Goal: Communication & Community: Answer question/provide support

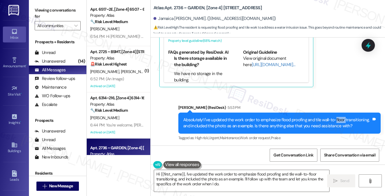
scroll to position [1223, 0]
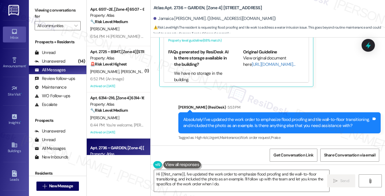
click at [261, 117] on div "Absolutely! I've updated the work order to emphasize flood proofing and tile wa…" at bounding box center [277, 123] width 188 height 12
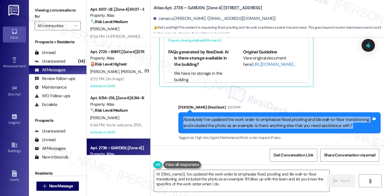
click at [261, 117] on div "Absolutely! I've updated the work order to emphasize flood proofing and tile wa…" at bounding box center [277, 123] width 188 height 12
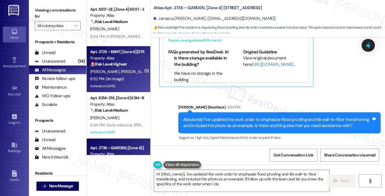
click at [116, 75] on div "[PERSON_NAME] [PERSON_NAME]" at bounding box center [117, 71] width 55 height 7
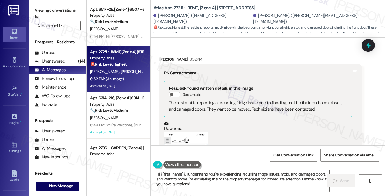
scroll to position [1587, 0]
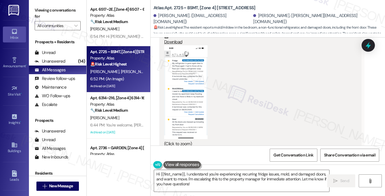
click at [184, 87] on button "Zoom image" at bounding box center [185, 92] width 43 height 94
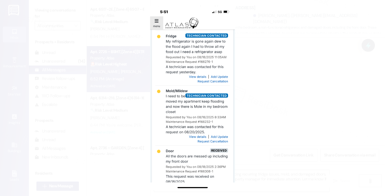
click at [301, 92] on button "Unzoom image" at bounding box center [192, 98] width 385 height 196
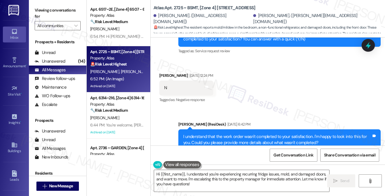
scroll to position [1124, 0]
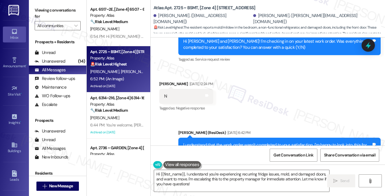
click at [254, 93] on div "Received via SMS [PERSON_NAME] [DATE] 12:24 PM N Tags and notes Tagged as: Nega…" at bounding box center [268, 92] width 235 height 49
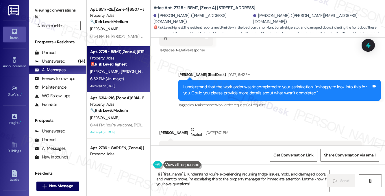
scroll to position [1182, 0]
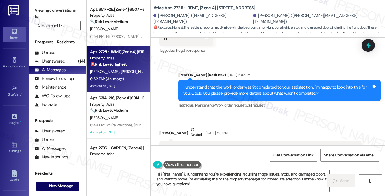
click at [60, 9] on label "Viewing conversations for" at bounding box center [58, 13] width 46 height 15
drag, startPoint x: 160, startPoint y: 19, endPoint x: 185, endPoint y: 19, distance: 25.4
click at [185, 19] on div "[PERSON_NAME]. ([EMAIL_ADDRESS][DOMAIN_NAME])" at bounding box center [203, 19] width 98 height 12
click at [181, 18] on div "[PERSON_NAME]. ([EMAIL_ADDRESS][DOMAIN_NAME])" at bounding box center [203, 19] width 98 height 12
drag, startPoint x: 158, startPoint y: 18, endPoint x: 184, endPoint y: 19, distance: 26.0
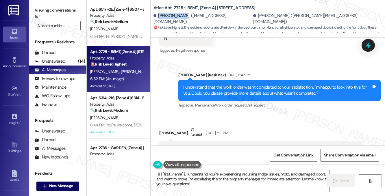
click at [185, 19] on div "[PERSON_NAME]. ([EMAIL_ADDRESS][DOMAIN_NAME])" at bounding box center [203, 19] width 98 height 12
copy div "[PERSON_NAME]"
click at [75, 12] on label "Viewing conversations for" at bounding box center [58, 13] width 46 height 15
click at [72, 10] on label "Viewing conversations for" at bounding box center [58, 13] width 46 height 15
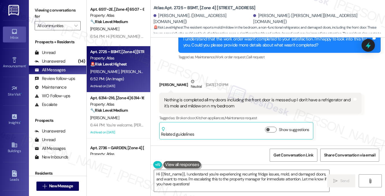
scroll to position [1240, 0]
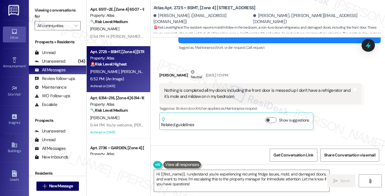
click at [60, 10] on label "Viewing conversations for" at bounding box center [58, 13] width 46 height 15
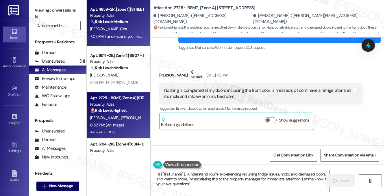
click at [126, 34] on div "7:07 PM: I understand your frustration, [PERSON_NAME]. I'm very sorry for the c…" at bounding box center [230, 36] width 280 height 5
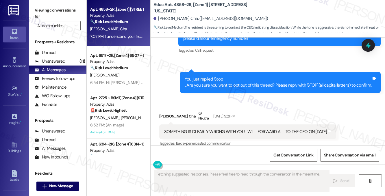
scroll to position [1166, 0]
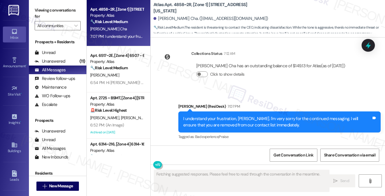
click at [232, 115] on div "I understand your frustration, [PERSON_NAME]. I'm very sorry for the continued …" at bounding box center [279, 122] width 202 height 21
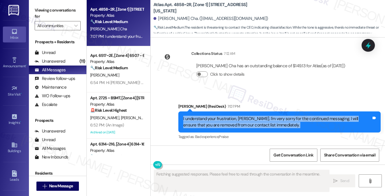
click at [232, 115] on div "I understand your frustration, [PERSON_NAME]. I'm very sorry for the continued …" at bounding box center [279, 122] width 202 height 21
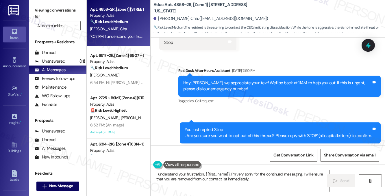
scroll to position [963, 0]
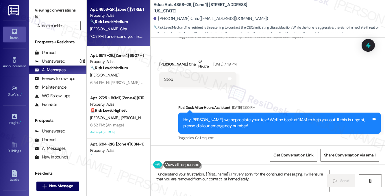
click at [251, 117] on div "Hey [PERSON_NAME], we appreciate your text! We'll be back at 11AM to help you o…" at bounding box center [277, 123] width 188 height 12
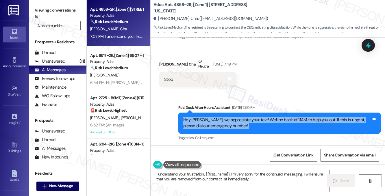
click at [251, 117] on div "Hey [PERSON_NAME], we appreciate your text! We'll be back at 11AM to help you o…" at bounding box center [277, 123] width 188 height 12
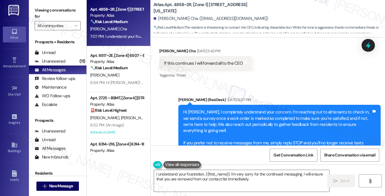
scroll to position [877, 0]
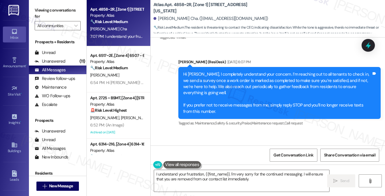
click at [201, 71] on div "Hi [PERSON_NAME], I completely understand your concern. I’m reaching out to all…" at bounding box center [277, 92] width 188 height 43
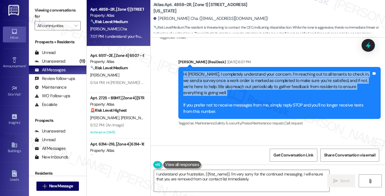
click at [201, 71] on div "Hi [PERSON_NAME], I completely understand your concern. I’m reaching out to all…" at bounding box center [277, 92] width 188 height 43
click at [227, 76] on div "Hi [PERSON_NAME], I completely understand your concern. I’m reaching out to all…" at bounding box center [277, 92] width 188 height 43
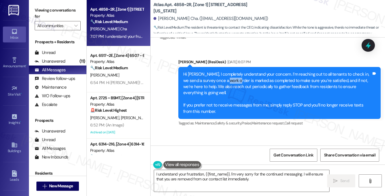
click at [227, 76] on div "Hi [PERSON_NAME], I completely understand your concern. I’m reaching out to all…" at bounding box center [277, 92] width 188 height 43
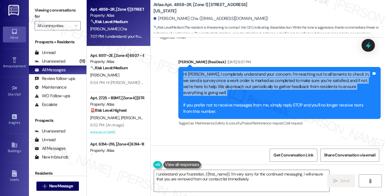
click at [227, 76] on div "Hi [PERSON_NAME], I completely understand your concern. I’m reaching out to all…" at bounding box center [277, 92] width 188 height 43
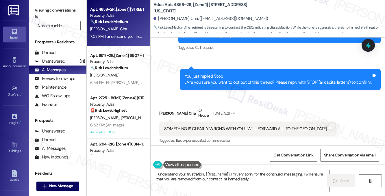
scroll to position [1079, 0]
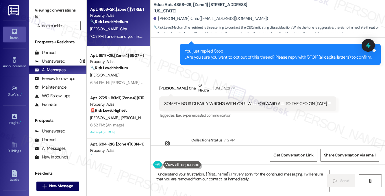
click at [228, 49] on div "You just replied 'Stop '. Are you sure you want to opt out of this thread? Plea…" at bounding box center [278, 54] width 187 height 12
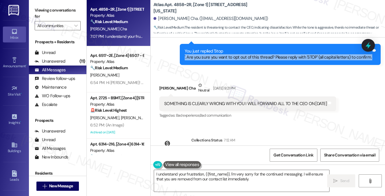
click at [228, 49] on div "You just replied 'Stop '. Are you sure you want to opt out of this thread? Plea…" at bounding box center [278, 54] width 187 height 12
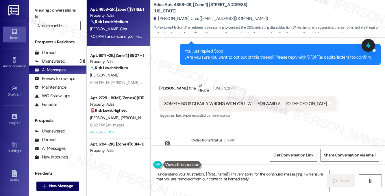
click at [192, 101] on div "SOMETHING IS CLEARLY WRONG WITH YOU I WILL FORWARD ALL TO THE CEO ON [DATE]" at bounding box center [245, 104] width 163 height 6
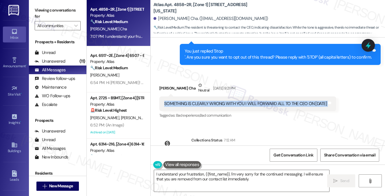
click at [192, 101] on div "SOMETHING IS CLEARLY WRONG WITH YOU I WILL FORWARD ALL TO THE CEO ON [DATE]" at bounding box center [245, 104] width 163 height 6
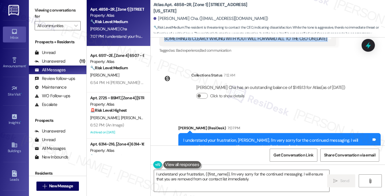
scroll to position [1166, 0]
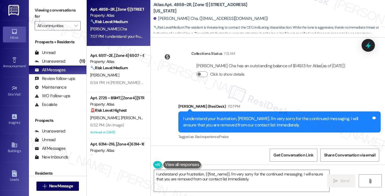
click at [72, 5] on div "Viewing conversations for All communities " at bounding box center [58, 18] width 58 height 36
click at [158, 19] on div "[PERSON_NAME] Cha. ([EMAIL_ADDRESS][DOMAIN_NAME])" at bounding box center [211, 19] width 115 height 6
drag, startPoint x: 158, startPoint y: 19, endPoint x: 269, endPoint y: 15, distance: 111.1
click at [269, 15] on div "[PERSON_NAME] Cha. ([EMAIL_ADDRESS][DOMAIN_NAME])" at bounding box center [270, 19] width 232 height 12
copy div "[PERSON_NAME] Cha. ([EMAIL_ADDRESS][DOMAIN_NAME])"
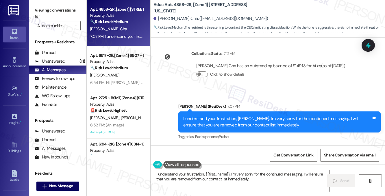
click at [65, 12] on label "Viewing conversations for" at bounding box center [58, 13] width 46 height 15
drag, startPoint x: 153, startPoint y: 6, endPoint x: 290, endPoint y: 7, distance: 137.6
click at [290, 7] on div "Atlas: Apt. 4858~2R, [Zone 1] [STREET_ADDRESS][US_STATE] [PERSON_NAME] Cha. ([E…" at bounding box center [268, 17] width 235 height 32
copy b "Atlas: Apt. 4858~2R, [Zone 1] [STREET_ADDRESS][US_STATE]"
click at [59, 4] on div "Viewing conversations for All communities " at bounding box center [58, 18] width 58 height 36
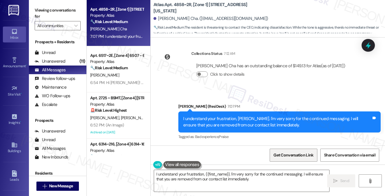
click at [299, 156] on span "Get Conversation Link" at bounding box center [294, 155] width 40 height 6
click at [67, 15] on label "Viewing conversations for" at bounding box center [58, 13] width 46 height 15
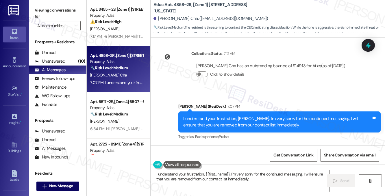
click at [64, 9] on label "Viewing conversations for" at bounding box center [58, 13] width 46 height 15
click at [66, 11] on label "Viewing conversations for" at bounding box center [58, 13] width 46 height 15
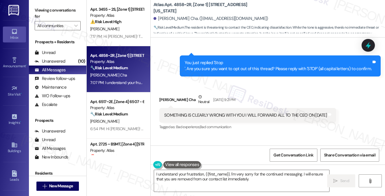
scroll to position [1108, 0]
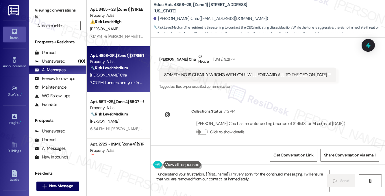
click at [199, 72] on div "SOMETHING IS CLEARLY WRONG WITH YOU I WILL FORWARD ALL TO THE CEO ON [DATE]" at bounding box center [245, 75] width 163 height 6
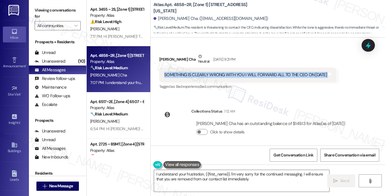
click at [199, 72] on div "SOMETHING IS CLEARLY WRONG WITH YOU I WILL FORWARD ALL TO THE CEO ON [DATE]" at bounding box center [245, 75] width 163 height 6
click at [234, 72] on div "SOMETHING IS CLEARLY WRONG WITH YOU I WILL FORWARD ALL TO THE CEO ON [DATE]" at bounding box center [245, 75] width 163 height 6
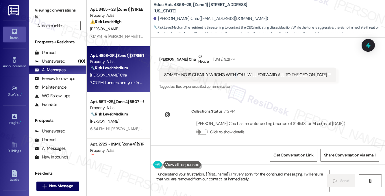
click at [234, 72] on div "SOMETHING IS CLEARLY WRONG WITH YOU I WILL FORWARD ALL TO THE CEO ON [DATE]" at bounding box center [245, 75] width 163 height 6
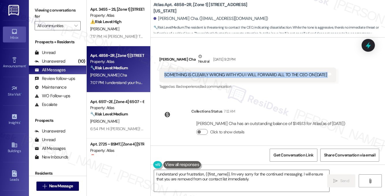
click at [234, 72] on div "SOMETHING IS CLEARLY WRONG WITH YOU I WILL FORWARD ALL TO THE CEO ON [DATE]" at bounding box center [245, 75] width 163 height 6
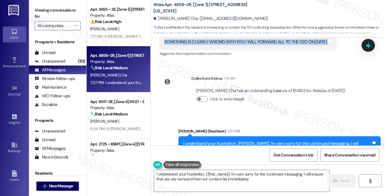
scroll to position [1166, 0]
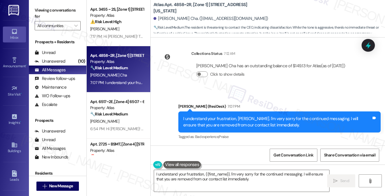
click at [72, 8] on label "Viewing conversations for" at bounding box center [58, 13] width 46 height 15
click at [241, 123] on div "I understand your frustration, [PERSON_NAME]. I'm very sorry for the continued …" at bounding box center [277, 122] width 188 height 12
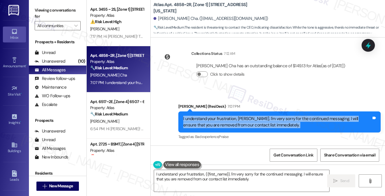
click at [241, 123] on div "I understand your frustration, [PERSON_NAME]. I'm very sorry for the continued …" at bounding box center [277, 122] width 188 height 12
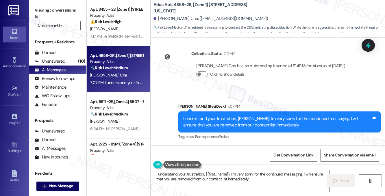
drag, startPoint x: 53, startPoint y: 19, endPoint x: 60, endPoint y: 17, distance: 8.0
click at [53, 19] on label "Viewing conversations for" at bounding box center [58, 13] width 46 height 15
drag, startPoint x: 73, startPoint y: 8, endPoint x: 79, endPoint y: 5, distance: 7.0
click at [73, 8] on label "Viewing conversations for" at bounding box center [58, 13] width 46 height 15
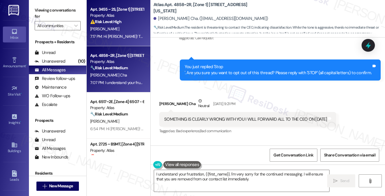
scroll to position [1050, 0]
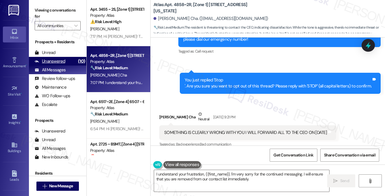
click at [65, 62] on div "Unanswered (10)" at bounding box center [58, 61] width 58 height 9
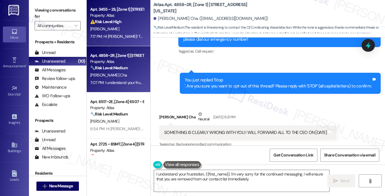
click at [116, 29] on div "[PERSON_NAME]" at bounding box center [117, 28] width 55 height 7
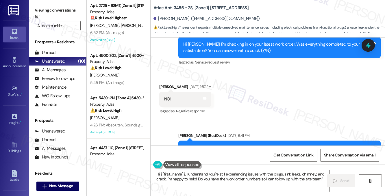
scroll to position [745, 0]
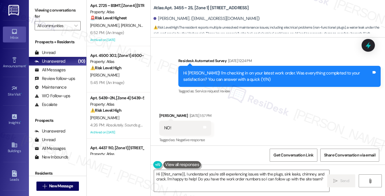
click at [222, 66] on div "Hi [PERSON_NAME]! I'm checking in on your latest work order. Was everything com…" at bounding box center [279, 76] width 202 height 21
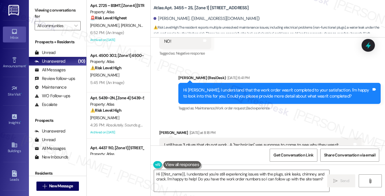
scroll to position [889, 0]
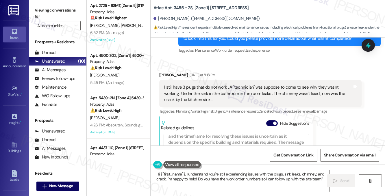
click at [200, 84] on div "I still have 3 plugs that do not work . A "technician" was suppose to come to s…" at bounding box center [258, 93] width 188 height 19
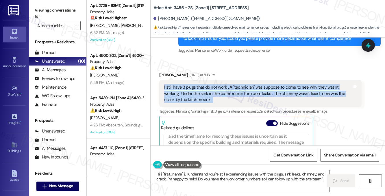
click at [200, 84] on div "I still have 3 plugs that do not work . A "technician" was suppose to come to s…" at bounding box center [258, 93] width 188 height 19
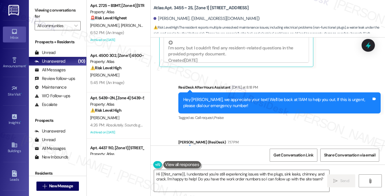
scroll to position [1057, 0]
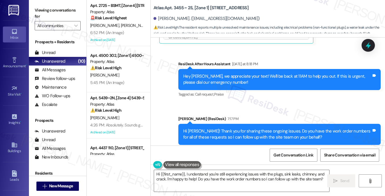
click at [269, 73] on div "Hey [PERSON_NAME], we appreciate your text! We'll be back at 11AM to help you o…" at bounding box center [277, 79] width 188 height 12
click at [251, 128] on div "Hi [PERSON_NAME]! Thank you for sharing these ongoing issues. Do you have the w…" at bounding box center [277, 134] width 188 height 12
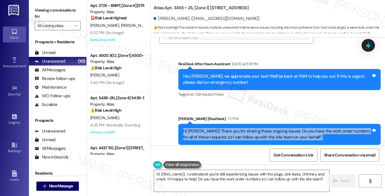
click at [251, 128] on div "Hi [PERSON_NAME]! Thank you for sharing these ongoing issues. Do you have the w…" at bounding box center [277, 134] width 188 height 12
click at [294, 128] on div "Hi [PERSON_NAME]! Thank you for sharing these ongoing issues. Do you have the w…" at bounding box center [277, 134] width 188 height 12
click at [242, 128] on div "Hi [PERSON_NAME]! Thank you for sharing these ongoing issues. Do you have the w…" at bounding box center [277, 134] width 188 height 12
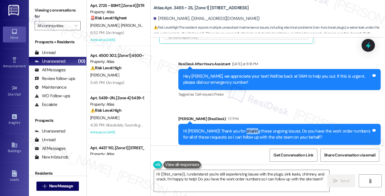
click at [242, 128] on div "Hi [PERSON_NAME]! Thank you for sharing these ongoing issues. Do you have the w…" at bounding box center [277, 134] width 188 height 12
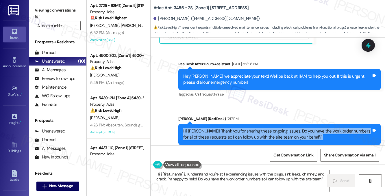
click at [242, 128] on div "Hi [PERSON_NAME]! Thank you for sharing these ongoing issues. Do you have the w…" at bounding box center [277, 134] width 188 height 12
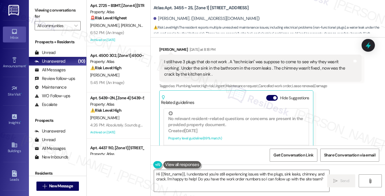
scroll to position [913, 0]
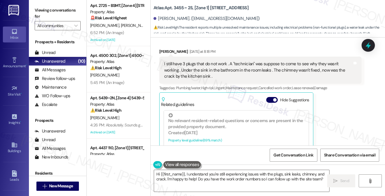
click at [352, 99] on div "[PERSON_NAME] [DATE] at 8:18 PM I still have 3 plugs that do not work . A "tech…" at bounding box center [260, 119] width 202 height 140
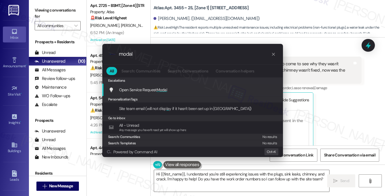
click at [339, 88] on div ".cls-1{fill:#0a055f;}.cls-2{fill:#0cc4c4;} resideskLogoBlueOrange modal All Sea…" at bounding box center [192, 98] width 385 height 196
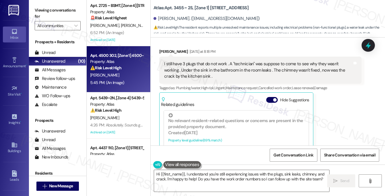
click at [134, 72] on div "[PERSON_NAME]" at bounding box center [117, 75] width 55 height 7
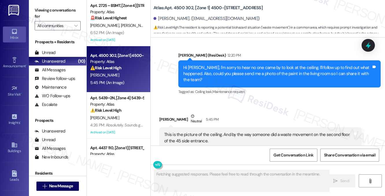
scroll to position [928, 0]
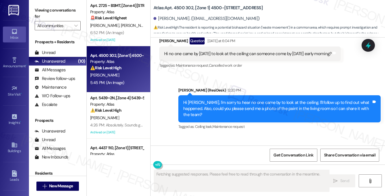
click at [221, 95] on div "Hi [PERSON_NAME], I'm sorry to hear no one came by to look at the ceiling. I'll…" at bounding box center [279, 108] width 202 height 27
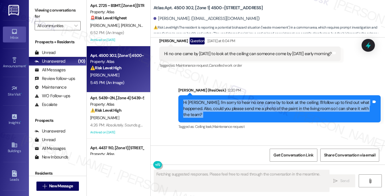
click at [221, 95] on div "Hi [PERSON_NAME], I'm sorry to hear no one came by to look at the ceiling. I'll…" at bounding box center [279, 108] width 202 height 27
click at [261, 97] on div "Hi [PERSON_NAME], I'm sorry to hear no one came by to look at the ceiling. I'll…" at bounding box center [279, 108] width 202 height 27
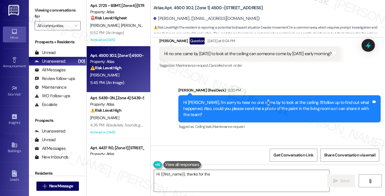
click at [261, 97] on div "Hi [PERSON_NAME], I'm sorry to hear no one came by to look at the ceiling. I'll…" at bounding box center [279, 108] width 202 height 27
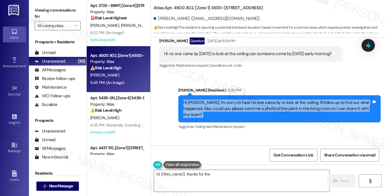
click at [261, 97] on div "Hi [PERSON_NAME], I'm sorry to hear no one came by to look at the ceiling. I'll…" at bounding box center [279, 108] width 202 height 27
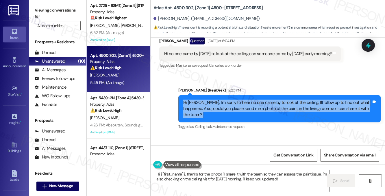
scroll to position [1014, 0]
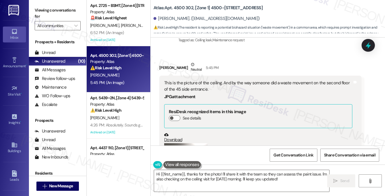
click at [213, 80] on div "This is the picture of the ceiling. And by the way someone did a waste movement…" at bounding box center [258, 86] width 188 height 12
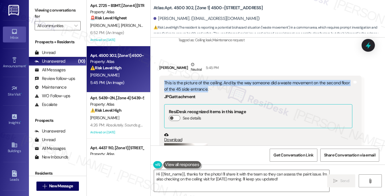
click at [213, 80] on div "This is the picture of the ceiling. And by the way someone did a waste movement…" at bounding box center [258, 86] width 188 height 12
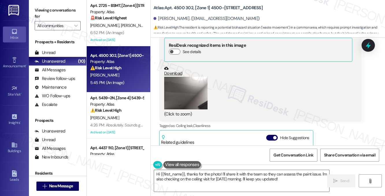
scroll to position [1130, 0]
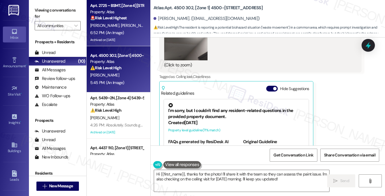
click at [124, 28] on div "[PERSON_NAME] [PERSON_NAME]" at bounding box center [117, 25] width 55 height 7
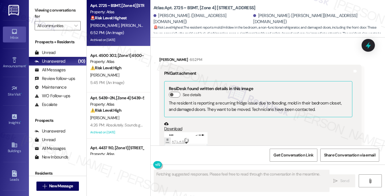
scroll to position [1442, 0]
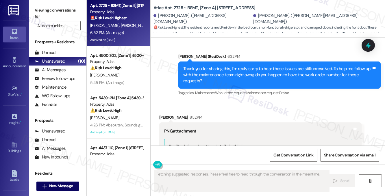
click at [201, 66] on div "Thank you for sharing this, I’m really sorry to hear these issues are still unr…" at bounding box center [277, 75] width 188 height 19
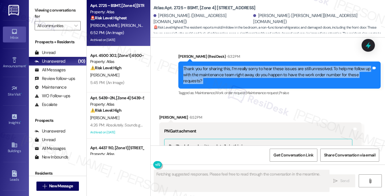
click at [201, 66] on div "Thank you for sharing this, I’m really sorry to hear these issues are still unr…" at bounding box center [277, 75] width 188 height 19
click at [232, 66] on div "Thank you for sharing this, I’m really sorry to hear these issues are still unr…" at bounding box center [277, 75] width 188 height 19
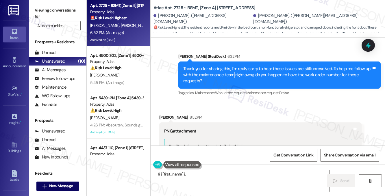
click at [232, 66] on div "Thank you for sharing this, I’m really sorry to hear these issues are still unr…" at bounding box center [277, 75] width 188 height 19
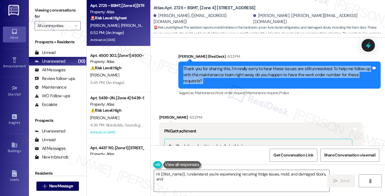
click at [232, 66] on div "Thank you for sharing this, I’m really sorry to hear these issues are still unr…" at bounding box center [277, 75] width 188 height 19
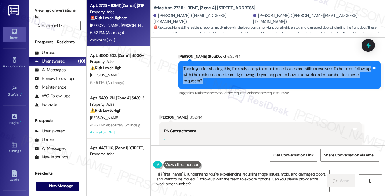
click at [228, 66] on div "Thank you for sharing this, I’m really sorry to hear these issues are still unr…" at bounding box center [277, 75] width 188 height 19
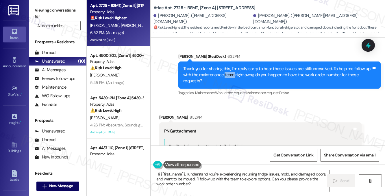
click at [228, 66] on div "Thank you for sharing this, I’m really sorry to hear these issues are still unr…" at bounding box center [277, 75] width 188 height 19
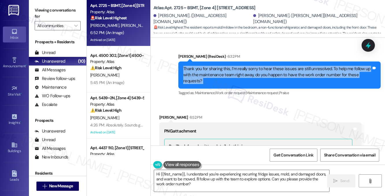
click at [228, 66] on div "Thank you for sharing this, I’m really sorry to hear these issues are still unr…" at bounding box center [277, 75] width 188 height 19
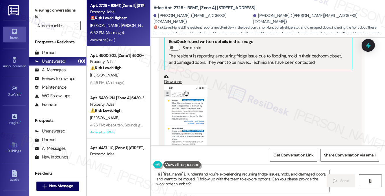
scroll to position [1529, 0]
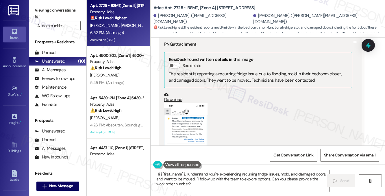
click at [194, 106] on button "Zoom image" at bounding box center [185, 150] width 43 height 94
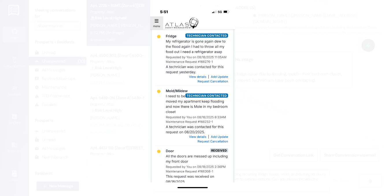
click at [296, 105] on button "Unzoom image" at bounding box center [192, 98] width 385 height 196
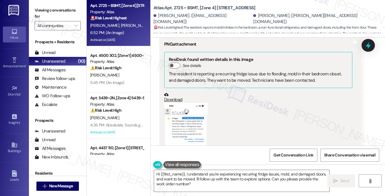
click at [64, 16] on label "Viewing conversations for" at bounding box center [58, 13] width 46 height 15
click at [254, 103] on div "(Click to zoom)" at bounding box center [258, 154] width 188 height 102
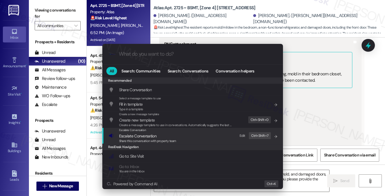
click at [150, 134] on span "Escalate Conversation" at bounding box center [137, 136] width 37 height 5
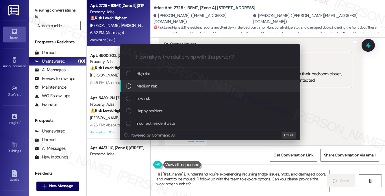
click at [156, 82] on div "Medium risk" at bounding box center [210, 86] width 181 height 12
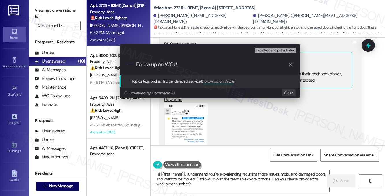
paste input "165724-1"
type input "Follow up on WO# 165724-1,"
click at [60, 13] on div "Escalate Conversation Medium risk Topics (e.g. broken fridge, delayed service) …" at bounding box center [192, 98] width 385 height 196
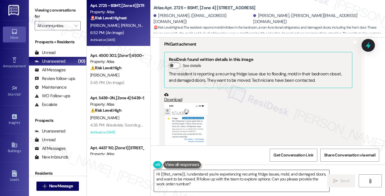
click at [241, 182] on textarea "Hi {{first_name}}, I understand you're experiencing recurring fridge issues, mo…" at bounding box center [241, 181] width 175 height 22
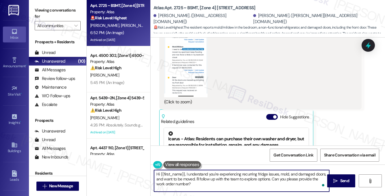
scroll to position [1673, 0]
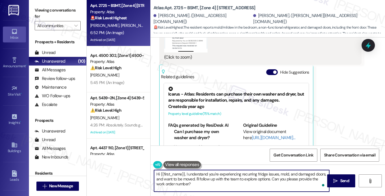
click at [200, 185] on textarea "Hi {{first_name}}, I understand you're experiencing recurring fridge issues, mo…" at bounding box center [241, 181] width 175 height 22
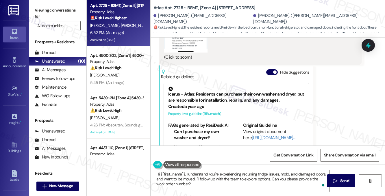
drag, startPoint x: 58, startPoint y: 12, endPoint x: 64, endPoint y: 13, distance: 5.8
click at [58, 11] on label "Viewing conversations for" at bounding box center [58, 13] width 46 height 15
click at [192, 187] on textarea "Hi {{first_name}}, I understand you're experiencing recurring fridge issues, mo…" at bounding box center [241, 181] width 175 height 22
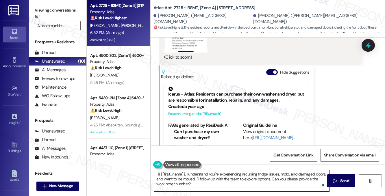
paste textarea "165724-1"
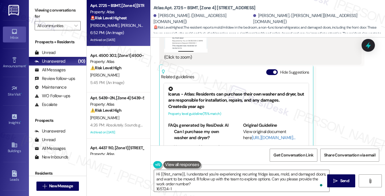
click at [46, 7] on label "Viewing conversations for" at bounding box center [58, 13] width 46 height 15
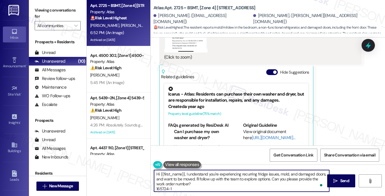
click at [192, 188] on textarea "Hi {{first_name}}, I understand you're experiencing recurring fridge issues, mo…" at bounding box center [241, 181] width 175 height 22
paste textarea "166232-1"
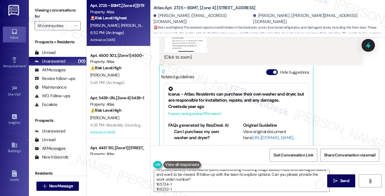
click at [66, 12] on label "Viewing conversations for" at bounding box center [58, 13] width 46 height 15
click at [182, 187] on textarea "Hi {{first_name}}, I understand you're experiencing recurring fridge issues, mo…" at bounding box center [241, 181] width 175 height 22
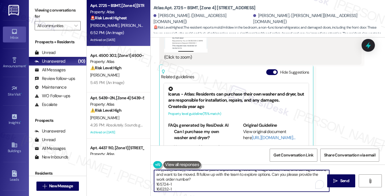
click at [181, 189] on textarea "Hi {{first_name}}, I understand you're experiencing recurring fridge issues, mo…" at bounding box center [241, 181] width 175 height 22
paste textarea "166276-1"
click at [169, 190] on textarea "Hi {{first_name}}, I understand you're experiencing recurring fridge issues, mo…" at bounding box center [241, 181] width 175 height 22
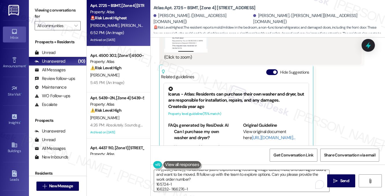
click at [56, 11] on label "Viewing conversations for" at bounding box center [58, 13] width 46 height 15
click at [198, 193] on div "Hi {{first_name}}, I understand you're experiencing recurring fridge issues, mo…" at bounding box center [268, 186] width 235 height 43
click at [197, 190] on textarea "Hi {{first_name}}, I understand you're experiencing recurring fridge issues, mo…" at bounding box center [241, 181] width 175 height 22
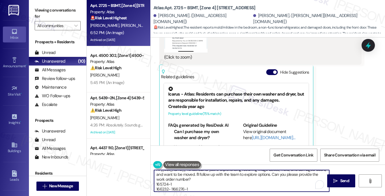
paste textarea "166308-1"
click at [181, 184] on textarea "Hi {{first_name}}, I understand you're experiencing recurring fridge issues, mo…" at bounding box center [241, 181] width 175 height 22
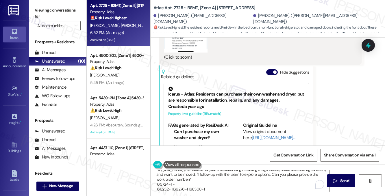
click at [64, 14] on label "Viewing conversations for" at bounding box center [58, 13] width 46 height 15
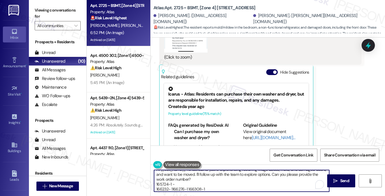
click at [178, 184] on textarea "Hi {{first_name}}, I understand you're experiencing recurring fridge issues, mo…" at bounding box center [241, 181] width 175 height 22
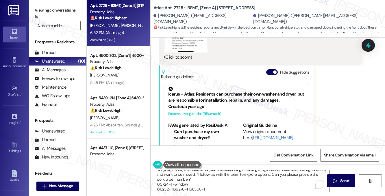
click at [57, 13] on label "Viewing conversations for" at bounding box center [58, 13] width 46 height 15
click at [170, 189] on textarea "Hi {{first_name}}, I understand you're experiencing recurring fridge issues, mo…" at bounding box center [241, 181] width 175 height 22
click at [70, 15] on label "Viewing conversations for" at bounding box center [58, 13] width 46 height 15
click at [207, 189] on textarea "Hi {{first_name}}, I understand you're experiencing recurring fridge issues, mo…" at bounding box center [241, 181] width 175 height 22
click at [66, 12] on label "Viewing conversations for" at bounding box center [58, 13] width 46 height 15
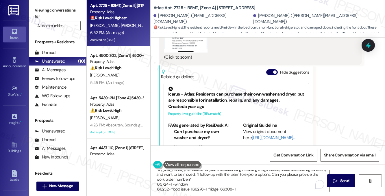
click at [243, 188] on textarea "Hi {{first_name}}, I understand you're experiencing recurring fridge issues, mo…" at bounding box center [241, 181] width 175 height 22
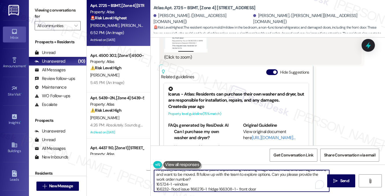
scroll to position [6, 0]
drag, startPoint x: 155, startPoint y: 183, endPoint x: 255, endPoint y: 189, distance: 100.5
click at [255, 189] on textarea "Hi {{first_name}}, I understand you're experiencing recurring fridge issues, mo…" at bounding box center [241, 181] width 175 height 22
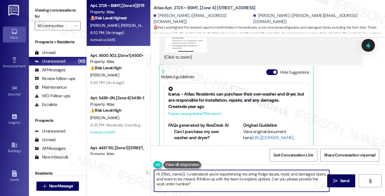
scroll to position [0, 0]
type textarea "Hi {{first_name}}, I understand you're experiencing recurring fridge issues, mo…"
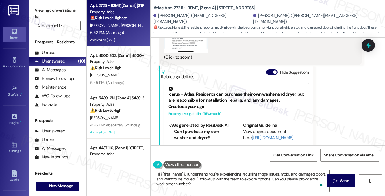
click at [63, 7] on label "Viewing conversations for" at bounding box center [58, 13] width 46 height 15
click at [342, 85] on div "[PERSON_NAME] 6:52 PM PNG attachment ResiDesk found written details in this ima…" at bounding box center [260, 22] width 202 height 278
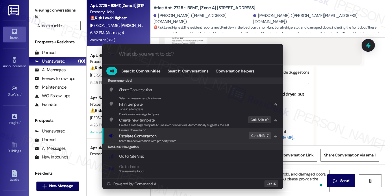
click at [175, 141] on span "Share this conversation with property team" at bounding box center [147, 141] width 57 height 4
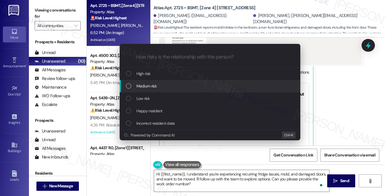
click at [160, 84] on div "Medium risk" at bounding box center [210, 86] width 169 height 6
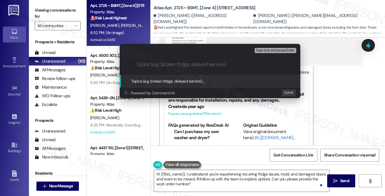
paste input "Follow up on WO# 165724-1 -window 166232- flood issue 1166276-1 fridge 166308-1…"
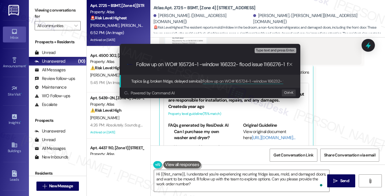
scroll to position [0, 109]
drag, startPoint x: 178, startPoint y: 62, endPoint x: 141, endPoint y: 61, distance: 37.6
click at [140, 62] on input "Follow up on WO# 165724-1 -window 166232- flood issue 1166276-1 fridge 166308-1…" at bounding box center [212, 65] width 152 height 6
click at [147, 62] on input "Follow up on WO# 165724-1 -window 166232- flood issue 1166276-1 fridge 166308-1…" at bounding box center [212, 65] width 152 height 6
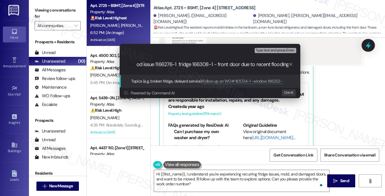
scroll to position [0, 0]
drag, startPoint x: 167, startPoint y: 62, endPoint x: 118, endPoint y: 62, distance: 49.2
click at [118, 62] on div "Escalate Conversation Medium risk Topics (e.g. broken fridge, delayed service) …" at bounding box center [210, 71] width 184 height 54
click at [168, 62] on input "Follow up on WO# 165724-1 -window 166232- flood issue 1166276-1 fridge 166308-1…" at bounding box center [212, 65] width 152 height 6
click at [209, 64] on input "Follow up on WO# 165724-1 -window 166232- flood issue 1166276-1 fridge 166308-1…" at bounding box center [212, 65] width 152 height 6
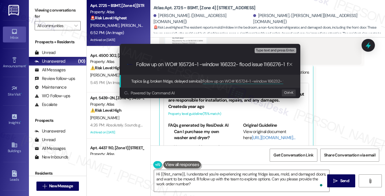
click at [209, 64] on input "Follow up on WO# 165724-1 -window 166232- flood issue 1166276-1 fridge 166308-1…" at bounding box center [212, 65] width 152 height 6
click at [265, 64] on input "Follow up on WO# 165724-1, 166232- flood issue 1166276-1 fridge 166308-1 - fron…" at bounding box center [212, 65] width 152 height 6
click at [214, 64] on input "Follow up on WO# 165724-1, 166232- flood issue 1166276-1 fridge 166308-1 - fron…" at bounding box center [212, 65] width 152 height 6
click at [217, 63] on input "Follow up on WO# 165724-1, 166232- flood issue 1166276-1 fridge 166308-1 - fron…" at bounding box center [212, 65] width 152 height 6
paste input "window"
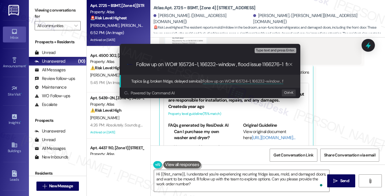
click at [269, 63] on input "Follow up on WO# 165724-1, 166232-window , flood issue 1166276-1 fridge 166308-…" at bounding box center [212, 65] width 152 height 6
click at [217, 64] on input "Follow up on WO# 165724-1, 166232-window , flood issue -1 fridge 166308-1 - fro…" at bounding box center [212, 65] width 152 height 6
click at [215, 64] on input "Follow up on WO# 165724-1, 166232-window , flood issue -1 fridge 166308-1 - fro…" at bounding box center [212, 65] width 152 height 6
paste input "1166276"
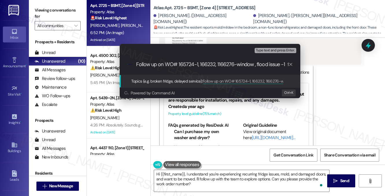
click at [236, 65] on input "Follow up on WO# 165724-1, 166232, 1166276-window , flood issue -1 fridge 16630…" at bounding box center [212, 65] width 152 height 6
drag, startPoint x: 232, startPoint y: 64, endPoint x: 236, endPoint y: 64, distance: 3.5
click at [236, 64] on input "Follow up on WO# 165724-1, 166232, 1166276-1 window , flood issue -1 fridge 166…" at bounding box center [212, 65] width 152 height 6
click at [163, 64] on input "Follow up on WO# 165724-1, 166232, 1166276-1 window , flood issue fridge 166308…" at bounding box center [212, 65] width 152 height 6
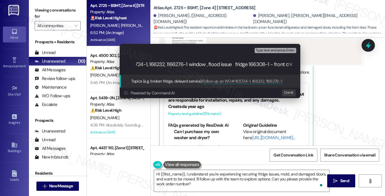
click at [187, 64] on input "Follow up on WO# 165724-1, 166232, 1166276-1 window , flood issue fridge 166308…" at bounding box center [212, 65] width 152 height 6
click at [164, 64] on input "Follow up on WO# 165724-1, 166232, 1166276-1 window , flood issue fridge 166308…" at bounding box center [212, 65] width 152 height 6
paste input "-1"
click at [245, 64] on input "Follow up on WO# 165724-1, 166232-1, 1166276-1 window , flood issue fridge 1663…" at bounding box center [212, 65] width 152 height 6
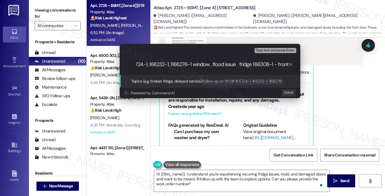
click at [257, 66] on input "Follow up on WO# 165724-1, 166232-1, 1166276-1 window , flood issue fridge 1663…" at bounding box center [212, 65] width 152 height 6
drag, startPoint x: 252, startPoint y: 64, endPoint x: 276, endPoint y: 63, distance: 24.4
click at [276, 63] on input "Follow up on WO# 165724-1, 166232-1, 1166276-1 window , flood issue fridge 1663…" at bounding box center [212, 65] width 152 height 6
drag, startPoint x: 192, startPoint y: 65, endPoint x: 196, endPoint y: 64, distance: 4.3
click at [192, 65] on input "Follow up on WO# 165724-1, 166232-1, 1166276-1 window , flood issue fridge fron…" at bounding box center [212, 65] width 152 height 6
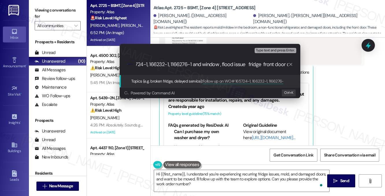
paste input "166308-1 -"
click at [227, 63] on input "Follow up on WO# 165724-1, 166232-1, 1166276-1 and 166308-1 -window , flood iss…" at bounding box center [212, 65] width 152 height 6
click at [246, 65] on input "Follow up on WO# 165724-1, 166232-1, 1166276-1 and 166308-1 -Window , flood iss…" at bounding box center [212, 65] width 152 height 6
drag, startPoint x: 174, startPoint y: 64, endPoint x: 198, endPoint y: 62, distance: 24.4
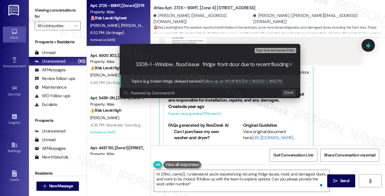
click at [198, 62] on input "Follow up on WO# 165724-1, 166232-1, 1166276-1 and 166308-1 -Window , flood iss…" at bounding box center [212, 65] width 152 height 6
click at [226, 64] on input "Follow up on WO# 165724-1, 166232-1, 1166276-1 and 166308-1 -Window, [GEOGRAPHI…" at bounding box center [212, 65] width 152 height 6
click at [261, 63] on input "Follow up on WO# 165724-1, 166232-1, 1166276-1 and 166308-1 -Window, Pest, Frid…" at bounding box center [212, 65] width 152 height 6
click at [260, 62] on input "Follow up on WO# 165724-1, 166232-1, 1166276-1 and 166308-1 -Window, Pest, Frid…" at bounding box center [212, 65] width 152 height 6
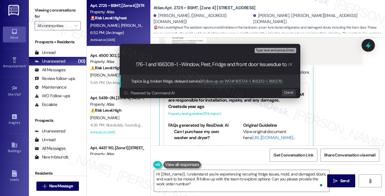
type input "Follow up on WO# 165724-1, 166232-1, 1166276-1 and 166308-1 -Window, Pest, Frid…"
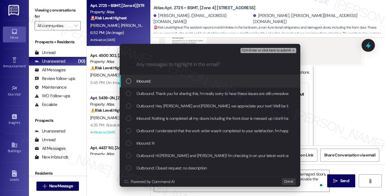
scroll to position [0, 0]
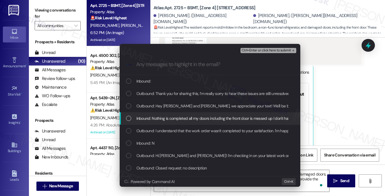
click at [172, 120] on span "Inbound: Nothing is completed all my doors including the front door is messed u…" at bounding box center [262, 118] width 252 height 6
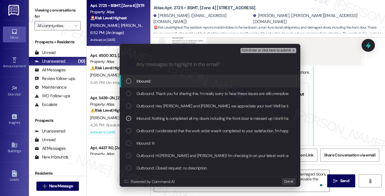
click at [165, 81] on div "Inbound:" at bounding box center [210, 81] width 169 height 6
click at [269, 50] on span "Ctrl+Enter or click here to submit" at bounding box center [266, 51] width 49 height 4
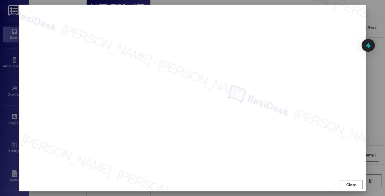
scroll to position [5, 0]
click at [304, 176] on div at bounding box center [192, 88] width 347 height 177
click at [307, 180] on div "Close" at bounding box center [192, 184] width 347 height 15
click at [351, 182] on span "Close" at bounding box center [351, 185] width 10 height 6
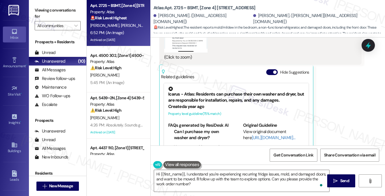
click at [335, 104] on div "[PERSON_NAME] 6:52 PM PNG attachment ResiDesk found written details in this ima…" at bounding box center [260, 22] width 202 height 278
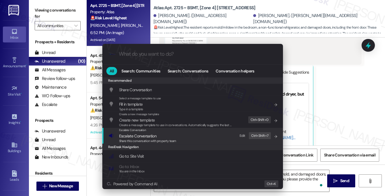
click at [185, 141] on div "Escalate Conversation Escalate Conversation Share this conversation with proper…" at bounding box center [193, 136] width 169 height 16
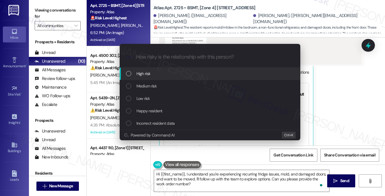
click at [159, 77] on div "High risk" at bounding box center [210, 74] width 169 height 6
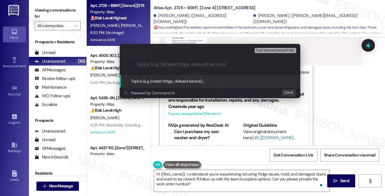
paste input "Follow up on WO# 165724-1, 166232-1, 1166276-1 and 166308-1 -Window, Pest, Frid…"
type input "Follow up on WO# 165724-1, 166232-1, 1166276-1 and 166308-1 -Window, Pest, Frid…"
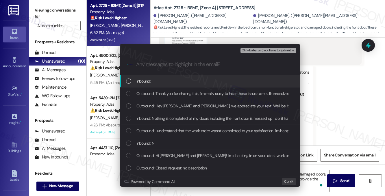
scroll to position [0, 0]
click at [161, 82] on div "Inbound:" at bounding box center [210, 81] width 169 height 6
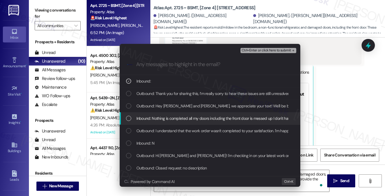
click at [155, 120] on span "Inbound: Nothing is completed all my doors including the front door is messed u…" at bounding box center [262, 118] width 252 height 6
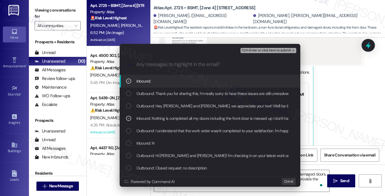
click at [256, 49] on span "Ctrl+Enter or click here to submit" at bounding box center [266, 51] width 49 height 4
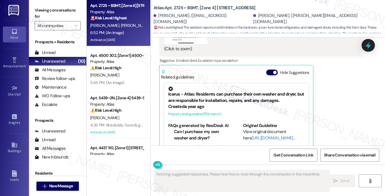
scroll to position [1682, 0]
click at [278, 70] on button "Hide Suggestions" at bounding box center [272, 73] width 12 height 6
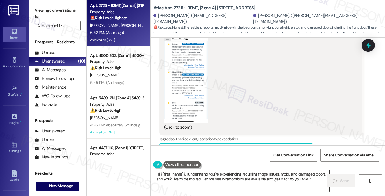
click at [199, 174] on textarea "Hi {{first_name}}, I understand you're experiencing recurring fridge issues, mo…" at bounding box center [241, 181] width 175 height 22
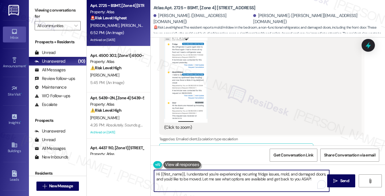
click at [199, 174] on textarea "Hi {{first_name}}, I understand you're experiencing recurring fridge issues, mo…" at bounding box center [241, 181] width 175 height 22
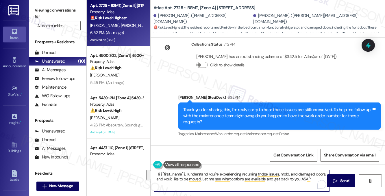
scroll to position [1372, 0]
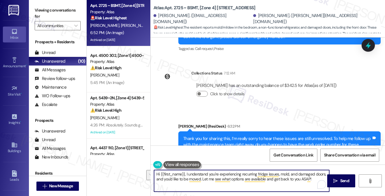
click at [240, 136] on div "Thank you for sharing this, I’m really sorry to hear these issues are still unr…" at bounding box center [277, 145] width 188 height 19
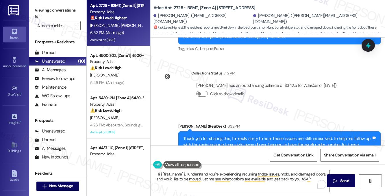
click at [240, 136] on div "Thank you for sharing this, I’m really sorry to hear these issues are still unr…" at bounding box center [277, 145] width 188 height 19
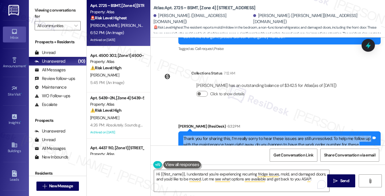
click at [240, 136] on div "Thank you for sharing this, I’m really sorry to hear these issues are still unr…" at bounding box center [277, 145] width 188 height 19
click at [274, 136] on div "Thank you for sharing this, I’m really sorry to hear these issues are still unr…" at bounding box center [277, 145] width 188 height 19
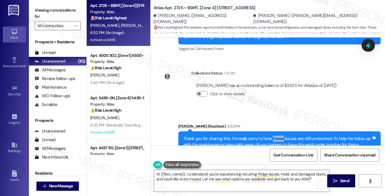
click at [274, 136] on div "Thank you for sharing this, I’m really sorry to hear these issues are still unr…" at bounding box center [277, 145] width 188 height 19
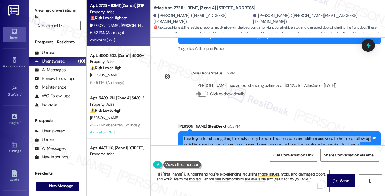
click at [274, 136] on div "Thank you for sharing this, I’m really sorry to hear these issues are still unr…" at bounding box center [277, 145] width 188 height 19
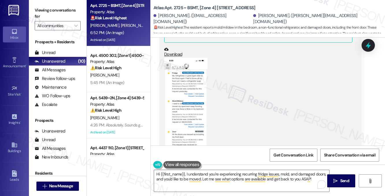
scroll to position [1603, 0]
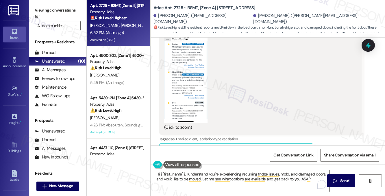
click at [181, 178] on textarea "Hi {{first_name}}, I understand you're experiencing recurring fridge issues, mo…" at bounding box center [241, 181] width 175 height 22
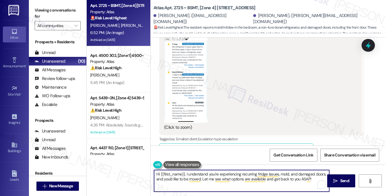
click at [181, 178] on textarea "Hi {{first_name}}, I understand you're experiencing recurring fridge issues, mo…" at bounding box center [241, 181] width 175 height 22
type textarea "Thank you for sending the screenshot. I've flagged your concerns to the team an…"
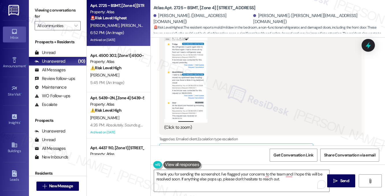
click at [58, 17] on label "Viewing conversations for" at bounding box center [58, 13] width 46 height 15
click at [67, 12] on label "Viewing conversations for" at bounding box center [58, 13] width 46 height 15
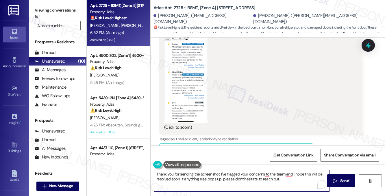
click at [214, 180] on textarea "Thank you for sending the screenshot. I've flagged your concerns to the team an…" at bounding box center [241, 181] width 175 height 22
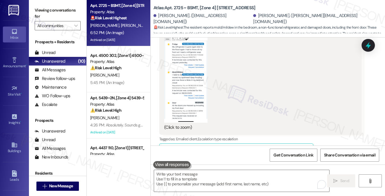
drag, startPoint x: 49, startPoint y: 7, endPoint x: 61, endPoint y: 15, distance: 14.2
click at [49, 7] on label "Viewing conversations for" at bounding box center [58, 13] width 46 height 15
click at [209, 177] on textarea "To enrich screen reader interactions, please activate Accessibility in Grammarl…" at bounding box center [241, 181] width 175 height 22
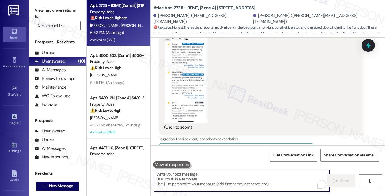
paste textarea "Thank you for sending the screenshot. I’ve shared your concerns with the team a…"
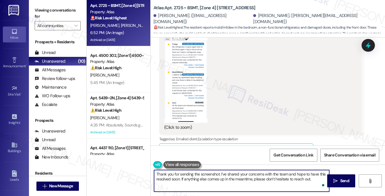
drag, startPoint x: 227, startPoint y: 174, endPoint x: 239, endPoint y: 174, distance: 12.4
click at [239, 174] on textarea "Thank you for sending the screenshot. I’ve shared your concerns with the team a…" at bounding box center [241, 181] width 175 height 22
drag, startPoint x: 227, startPoint y: 174, endPoint x: 264, endPoint y: 175, distance: 36.7
click at [264, 175] on textarea "Thank you for sending the screenshot. I’ve shared your concerns with the team a…" at bounding box center [241, 181] width 175 height 22
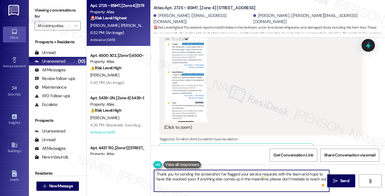
click at [302, 174] on textarea "Thank you for sending the screenshot. I’ve flagged your service requests with t…" at bounding box center [241, 181] width 175 height 22
click at [206, 184] on textarea "Thank you for sending the screenshot. I’ve flagged your service requests with t…" at bounding box center [241, 181] width 175 height 22
click at [223, 180] on textarea "Thank you for sending the screenshot. I’ve flagged your service requests with t…" at bounding box center [241, 181] width 175 height 22
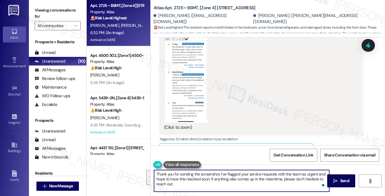
click at [223, 180] on textarea "Thank you for sending the screenshot. I’ve flagged your service requests with t…" at bounding box center [241, 181] width 175 height 22
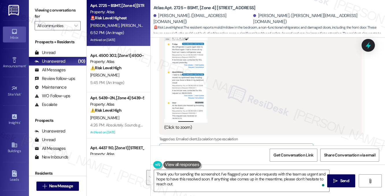
click at [53, 6] on label "Viewing conversations for" at bounding box center [58, 13] width 46 height 15
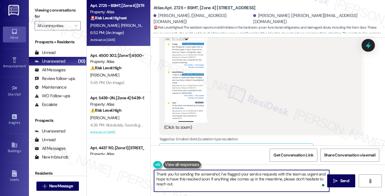
click at [181, 180] on textarea "Thank you for sending the screenshot. I’ve flagged your service requests with t…" at bounding box center [241, 181] width 175 height 22
drag, startPoint x: 181, startPoint y: 180, endPoint x: 189, endPoint y: 180, distance: 8.1
click at [181, 180] on textarea "Thank you for sending the screenshot. I’ve flagged your service requests with t…" at bounding box center [241, 181] width 175 height 22
click at [223, 182] on textarea "Thank you for sending the screenshot. I’ve flagged your service requests with t…" at bounding box center [241, 181] width 175 height 22
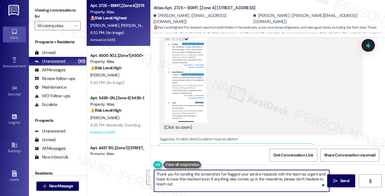
drag, startPoint x: 224, startPoint y: 186, endPoint x: 220, endPoint y: 175, distance: 11.4
click at [220, 175] on textarea "Thank you for sending the screenshot. I’ve flagged your service requests with t…" at bounding box center [241, 181] width 175 height 22
paste textarea "Thank you for sending the screenshot. I’ve marked your service requests as urge…"
drag, startPoint x: 220, startPoint y: 174, endPoint x: 132, endPoint y: 173, distance: 87.9
click at [132, 173] on div "Apt. 2725 ~ BSMT, [Zone 4] [STREET_ADDRESS] Property: Atlas 🚨 Risk Level: Highe…" at bounding box center [236, 98] width 298 height 196
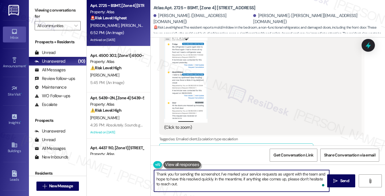
click at [209, 180] on textarea "Thank you for sending the screenshot. I’ve marked your service requests as urge…" at bounding box center [241, 181] width 175 height 22
click at [216, 185] on textarea "Thank you for sending the screenshot. I’ve marked your service requests as urge…" at bounding box center [241, 181] width 175 height 22
drag, startPoint x: 212, startPoint y: 180, endPoint x: 223, endPoint y: 184, distance: 11.8
click at [223, 184] on textarea "Thank you for sending the screenshot. I’ve marked your service requests as urge…" at bounding box center [241, 181] width 175 height 22
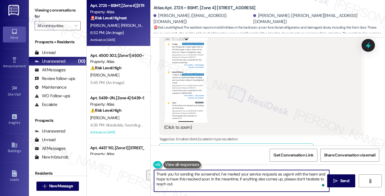
click at [223, 184] on textarea "Thank you for sending the screenshot. I’ve marked your service requests as urge…" at bounding box center [241, 181] width 175 height 22
drag, startPoint x: 241, startPoint y: 178, endPoint x: 211, endPoint y: 178, distance: 30.4
click at [211, 178] on textarea "Thank you for sending the screenshot. I’ve marked your service requests as urge…" at bounding box center [241, 181] width 175 height 22
click at [240, 179] on textarea "Thank you for sending the screenshot. I’ve marked your service requests as urge…" at bounding box center [241, 181] width 175 height 22
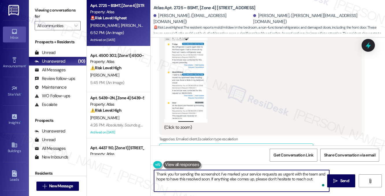
click at [240, 179] on textarea "Thank you for sending the screenshot. I’ve marked your service requests as urge…" at bounding box center [241, 181] width 175 height 22
click at [294, 179] on textarea "Thank you for sending the screenshot. I’ve marked your service requests as urge…" at bounding box center [241, 181] width 175 height 22
drag, startPoint x: 314, startPoint y: 179, endPoint x: 295, endPoint y: 179, distance: 18.8
click at [295, 179] on textarea "Thank you for sending the screenshot. I’ve marked your service requests as urge…" at bounding box center [241, 181] width 175 height 22
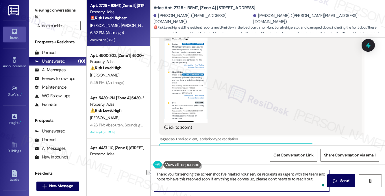
click at [314, 179] on textarea "Thank you for sending the screenshot. I’ve marked your service requests as urge…" at bounding box center [241, 181] width 175 height 22
type textarea "Thank you for sending the screenshot. I’ve marked your service requests as urge…"
click at [335, 179] on icon "" at bounding box center [335, 181] width 4 height 5
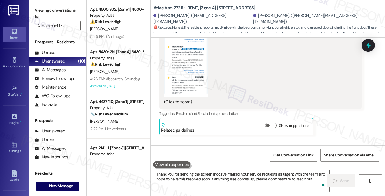
scroll to position [1650, 0]
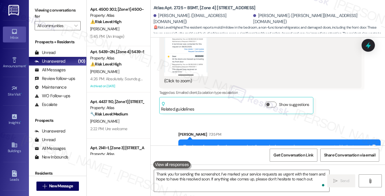
click at [232, 144] on div "Thank you for sending the screenshot. I’ve marked your service requests as urge…" at bounding box center [277, 150] width 188 height 12
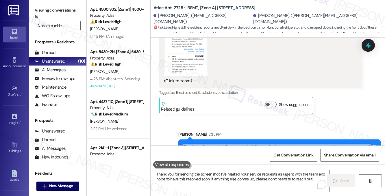
click at [232, 144] on div "Thank you for sending the screenshot. I’ve marked your service requests as urge…" at bounding box center [277, 150] width 188 height 12
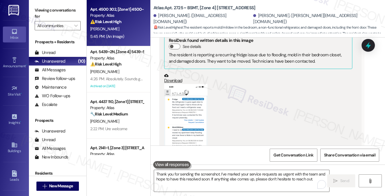
scroll to position [1534, 0]
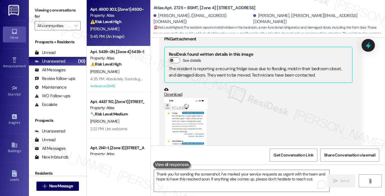
click at [118, 23] on strong "⚠️ Risk Level: High" at bounding box center [105, 21] width 31 height 5
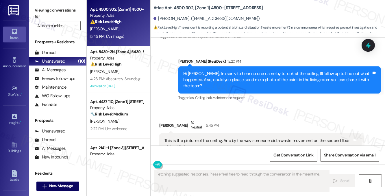
scroll to position [985, 0]
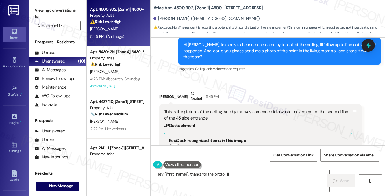
click at [210, 109] on div "This is the picture of the ceiling. And by the way someone did a waste movement…" at bounding box center [258, 115] width 188 height 12
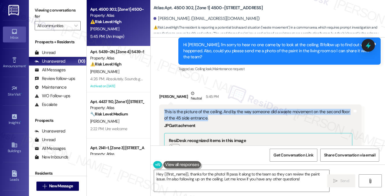
click at [210, 109] on div "This is the picture of the ceiling. And by the way someone did a waste movement…" at bounding box center [258, 115] width 188 height 12
click at [212, 109] on div "This is the picture of the ceiling. And by the way someone did a waste movement…" at bounding box center [258, 115] width 188 height 12
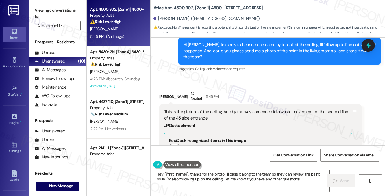
click at [212, 109] on div "This is the picture of the ceiling. And by the way someone did a waste movement…" at bounding box center [258, 115] width 188 height 12
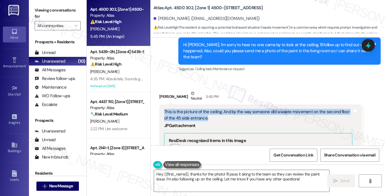
click at [212, 109] on div "This is the picture of the ceiling. And by the way someone did a waste movement…" at bounding box center [258, 115] width 188 height 12
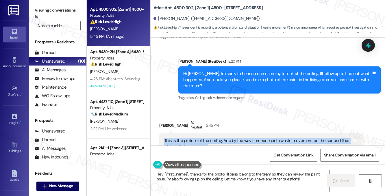
scroll to position [928, 0]
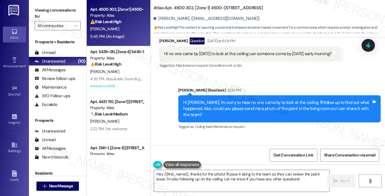
click at [237, 94] on div "[PERSON_NAME] (ResiDesk) 12:20 PM" at bounding box center [279, 91] width 202 height 8
click at [263, 101] on div "Hi [PERSON_NAME], I'm sorry to hear no one came by to look at the ceiling. I'll…" at bounding box center [277, 109] width 188 height 19
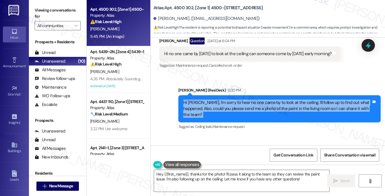
click at [263, 101] on div "Hi [PERSON_NAME], I'm sorry to hear no one came by to look at the ceiling. I'll…" at bounding box center [277, 109] width 188 height 19
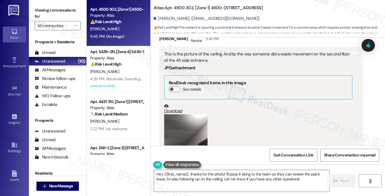
scroll to position [957, 0]
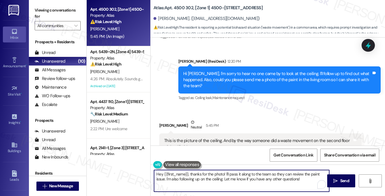
drag, startPoint x: 190, startPoint y: 174, endPoint x: 145, endPoint y: 174, distance: 45.4
click at [145, 174] on div "Apt. 4500 302, [Zone 1] 4500-[STREET_ADDRESS] Property: Atlas ⚠️ Risk Level: Hi…" at bounding box center [236, 98] width 298 height 196
click at [176, 173] on textarea "Thanks for the photo! I'll pass it along to the team so they can review the pai…" at bounding box center [241, 181] width 175 height 22
click at [177, 173] on textarea "Thanks for the photo! I'll pass it along to the team so they can review the pai…" at bounding box center [241, 181] width 175 height 22
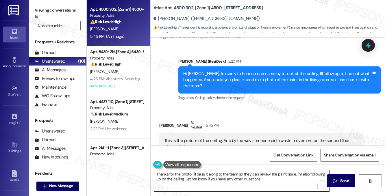
click at [175, 173] on textarea "Thanks for the photo! I'll pass it along to the team so they can review the pai…" at bounding box center [241, 181] width 175 height 22
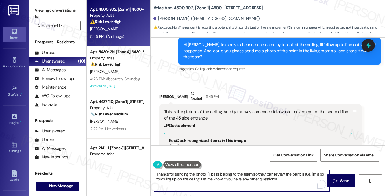
type textarea "Thanks for sending the photo! I'll pass it along to the team so they can review…"
click at [223, 110] on div "This is the picture of the ceiling. And by the way someone did a waste movement…" at bounding box center [258, 115] width 188 height 12
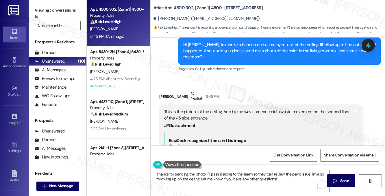
click at [223, 110] on div "This is the picture of the ceiling. And by the way someone did a waste movement…" at bounding box center [258, 115] width 188 height 12
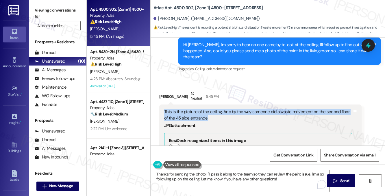
click at [223, 110] on div "This is the picture of the ceiling. And by the way someone did a waste movement…" at bounding box center [258, 115] width 188 height 12
copy div "This is the picture of the ceiling. And by the way someone did a waste movement…"
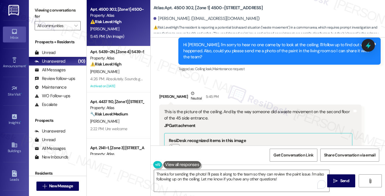
click at [49, 10] on label "Viewing conversations for" at bounding box center [58, 13] width 46 height 15
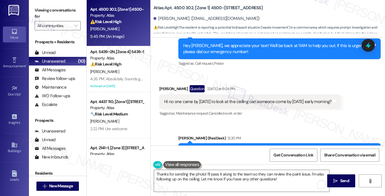
scroll to position [870, 0]
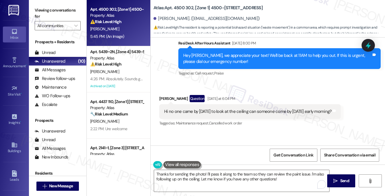
click at [233, 110] on div "Hi no one came by [DATE] to look at the ceiling can someone come by [DATE] earl…" at bounding box center [247, 112] width 167 height 6
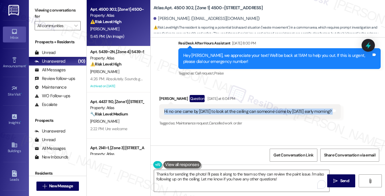
click at [233, 110] on div "Hi no one came by [DATE] to look at the ceiling can someone come by [DATE] earl…" at bounding box center [247, 112] width 167 height 6
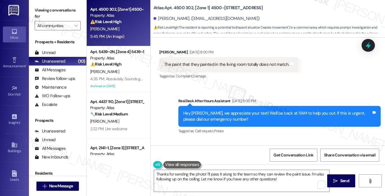
scroll to position [783, 0]
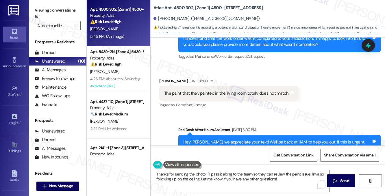
click at [210, 92] on div "The paint that they painted in the living room totally does not match." at bounding box center [226, 94] width 125 height 6
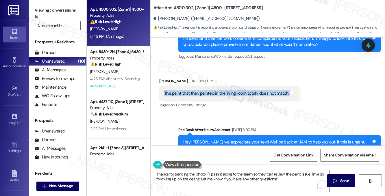
click at [210, 92] on div "The paint that they painted in the living room totally does not match." at bounding box center [226, 94] width 125 height 6
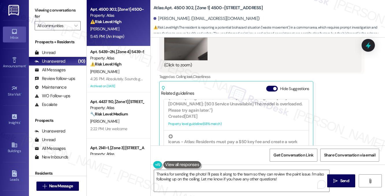
scroll to position [289, 0]
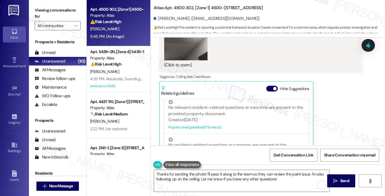
click at [60, 9] on label "Viewing conversations for" at bounding box center [58, 13] width 46 height 15
drag, startPoint x: 159, startPoint y: 18, endPoint x: 185, endPoint y: 18, distance: 26.0
click at [185, 18] on div "[PERSON_NAME]. ([EMAIL_ADDRESS][DOMAIN_NAME])" at bounding box center [207, 19] width 106 height 6
copy div "ohn Diamond."
click at [73, 9] on label "Viewing conversations for" at bounding box center [58, 13] width 46 height 15
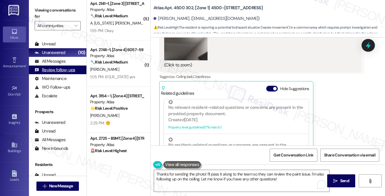
scroll to position [8, 0]
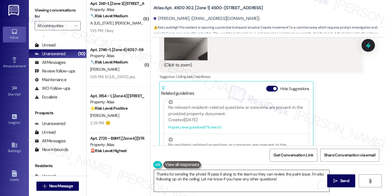
click at [281, 177] on textarea "Thanks for sending the photo! I'll pass it along to the team so they can review…" at bounding box center [241, 181] width 175 height 22
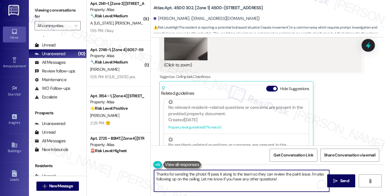
click at [281, 177] on textarea "Thanks for sending the photo! I'll pass it along to the team so they can review…" at bounding box center [241, 181] width 175 height 22
drag, startPoint x: 293, startPoint y: 178, endPoint x: 312, endPoint y: 171, distance: 20.3
click at [312, 171] on textarea "Thanks for sending the photo! I'll pass it along to the team so they can review…" at bounding box center [241, 181] width 175 height 22
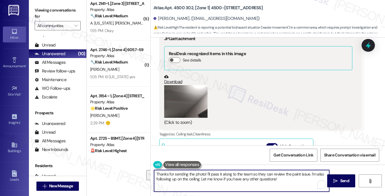
scroll to position [1072, 0]
click at [198, 90] on button "Zoom image" at bounding box center [185, 102] width 43 height 33
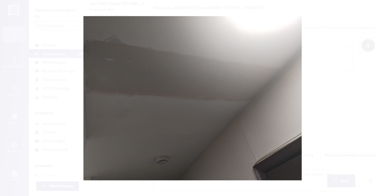
click at [331, 101] on button "Unzoom image" at bounding box center [192, 98] width 385 height 196
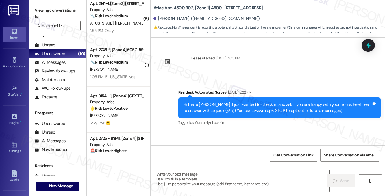
scroll to position [1159, 0]
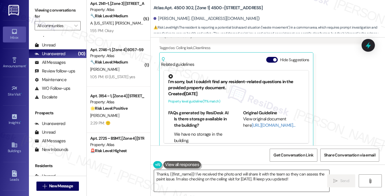
click at [176, 179] on textarea "Thanks, {{first_name}}! I've received the photo and will share it with the team…" at bounding box center [241, 181] width 175 height 22
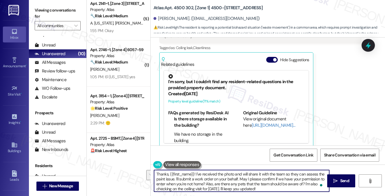
drag, startPoint x: 269, startPoint y: 188, endPoint x: 306, endPoint y: 184, distance: 36.6
click at [306, 184] on textarea "Thanks, {{first_name}}! I've received the photo and will share it with the team…" at bounding box center [241, 181] width 175 height 22
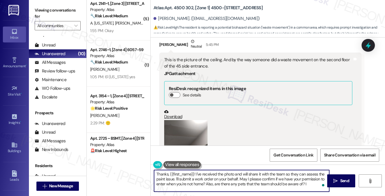
scroll to position [985, 0]
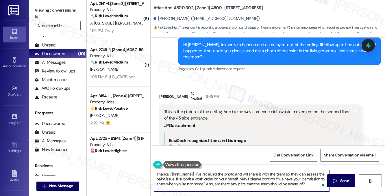
click at [229, 173] on textarea "Thanks, {{first_name}}! I've received the photo and will share it with the team…" at bounding box center [241, 181] width 175 height 22
click at [168, 180] on textarea "Thanks, {{first_name}}! I've received the photo and will share it with the team…" at bounding box center [241, 181] width 175 height 22
click at [205, 180] on textarea "Thanks, {{first_name}}! I've received the photo and will share it with the team…" at bounding box center [241, 181] width 175 height 22
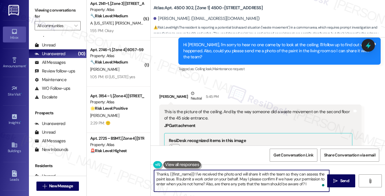
click at [205, 180] on textarea "Thanks, {{first_name}}! I've received the photo and will share it with the team…" at bounding box center [241, 181] width 175 height 22
click at [256, 178] on textarea "Thanks, {{first_name}}! I've received the photo and will share it with the team…" at bounding box center [241, 181] width 175 height 22
click at [309, 97] on div "[PERSON_NAME] Neutral 5:45 PM" at bounding box center [260, 98] width 202 height 14
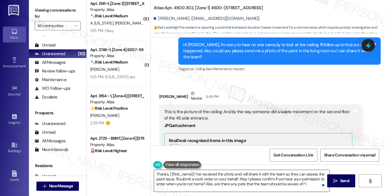
click at [305, 186] on textarea "Thanks, {{first_name}}! I've received the photo and will share it with the team…" at bounding box center [241, 181] width 175 height 22
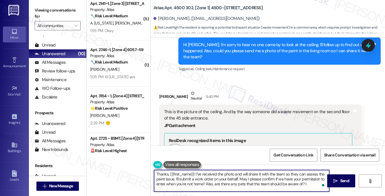
click at [308, 184] on textarea "Thanks, {{first_name}}! I've received the photo and will share it with the team…" at bounding box center [241, 181] width 175 height 22
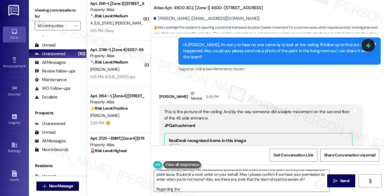
click at [55, 12] on label "Viewing conversations for" at bounding box center [58, 13] width 46 height 15
click at [184, 187] on textarea "Thanks, {{first_name}}! I've received the photo and will share it with the team…" at bounding box center [241, 181] width 175 height 22
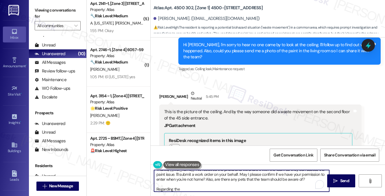
click at [185, 189] on textarea "Thanks, {{first_name}}! I've received the photo and will share it with the team…" at bounding box center [241, 181] width 175 height 22
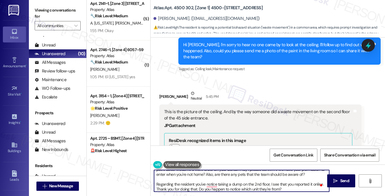
click at [203, 189] on textarea "Thanks, {{first_name}}! I've received the photo and will share it with the team…" at bounding box center [241, 181] width 175 height 22
click at [200, 189] on textarea "Thanks, {{first_name}}! I've received the photo and will share it with the team…" at bounding box center [241, 181] width 175 height 22
click at [241, 190] on textarea "Thanks, {{first_name}}! I've received the photo and will share it with the team…" at bounding box center [241, 181] width 175 height 22
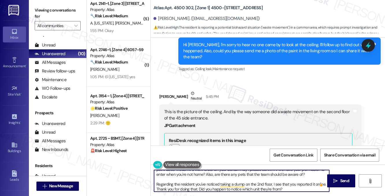
click at [241, 190] on textarea "Thanks, {{first_name}}! I've received the photo and will share it with the team…" at bounding box center [241, 181] width 175 height 22
click at [244, 190] on textarea "Thanks, {{first_name}}! I've received the photo and will share it with the team…" at bounding box center [241, 181] width 175 height 22
click at [243, 190] on textarea "Thanks, {{first_name}}! I've received the photo and will share it with the team…" at bounding box center [241, 181] width 175 height 22
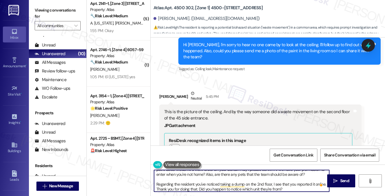
scroll to position [11, 0]
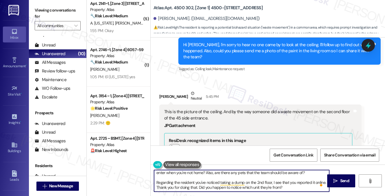
click at [249, 188] on textarea "Thanks, {{first_name}}! I've received the photo and will share it with the team…" at bounding box center [241, 181] width 175 height 22
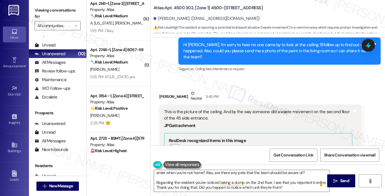
click at [62, 16] on label "Viewing conversations for" at bounding box center [58, 13] width 46 height 15
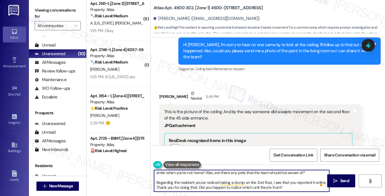
click at [240, 178] on textarea "Thanks, {{first_name}}! I've received the photo and will share it with the team…" at bounding box center [241, 181] width 175 height 22
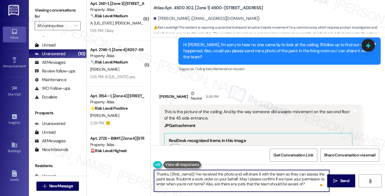
scroll to position [0, 0]
click at [284, 180] on textarea "Thanks, {{first_name}}! I've received the photo and will share it with the team…" at bounding box center [241, 181] width 175 height 22
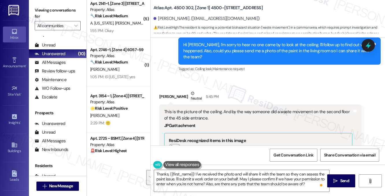
click at [52, 8] on label "Viewing conversations for" at bounding box center [58, 13] width 46 height 15
click at [62, 11] on label "Viewing conversations for" at bounding box center [58, 13] width 46 height 15
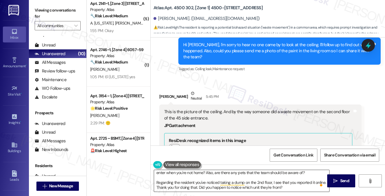
click at [210, 182] on textarea "Thanks, {{first_name}}! I've received the photo and will share it with the team…" at bounding box center [241, 181] width 175 height 22
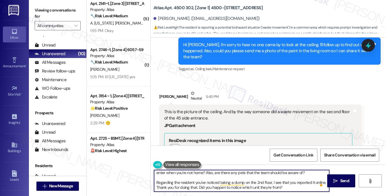
click at [210, 182] on textarea "Thanks, {{first_name}}! I've received the photo and will share it with the team…" at bounding box center [241, 181] width 175 height 22
click at [190, 182] on textarea "Thanks, {{first_name}}! I've received the photo and will share it with the team…" at bounding box center [241, 181] width 175 height 22
click at [221, 186] on textarea "Thanks, {{first_name}}! I've received the photo and will share it with the team…" at bounding box center [241, 181] width 175 height 22
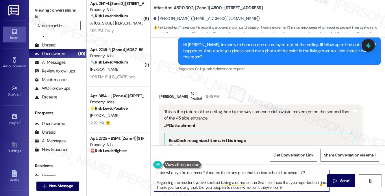
click at [221, 186] on textarea "Thanks, {{first_name}}! I've received the photo and will share it with the team…" at bounding box center [241, 181] width 175 height 22
type textarea "Thanks, {{first_name}}! I've received the photo and will share it with the team…"
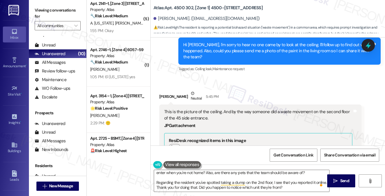
click at [75, 9] on label "Viewing conversations for" at bounding box center [58, 13] width 46 height 15
click at [249, 174] on textarea "Thanks, {{first_name}}! I've received the photo and will share it with the team…" at bounding box center [241, 181] width 175 height 22
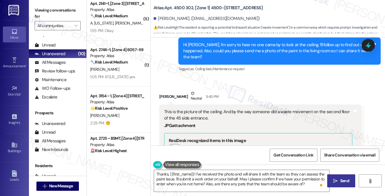
click at [332, 179] on span " Send" at bounding box center [341, 181] width 18 height 6
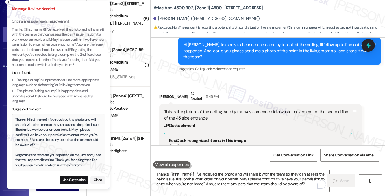
click at [49, 127] on div "Thanks, {{first_name}}! I've received the photo and will share it with the team…" at bounding box center [58, 142] width 86 height 51
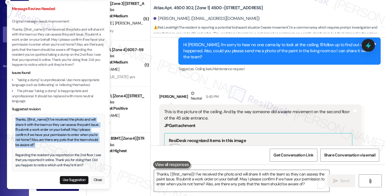
click at [49, 127] on div "Thanks, {{first_name}}! I've received the photo and will share it with the team…" at bounding box center [58, 142] width 86 height 51
click at [72, 151] on div "Thanks, {{first_name}}! I've received the photo and will share it with the team…" at bounding box center [58, 142] width 86 height 51
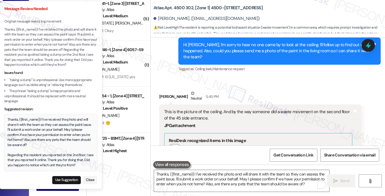
drag, startPoint x: 88, startPoint y: 165, endPoint x: 80, endPoint y: 162, distance: 8.3
click at [80, 162] on div "Thanks, {{first_name}}! I've received the photo and will share it with the team…" at bounding box center [51, 142] width 86 height 51
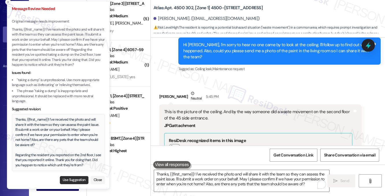
click at [72, 178] on button "Use Suggestion" at bounding box center [74, 180] width 29 height 8
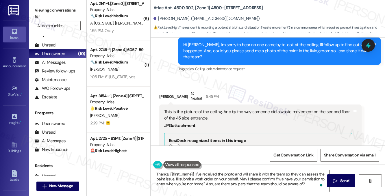
scroll to position [11, 0]
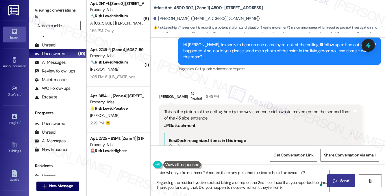
click at [333, 182] on span " Send" at bounding box center [341, 181] width 18 height 6
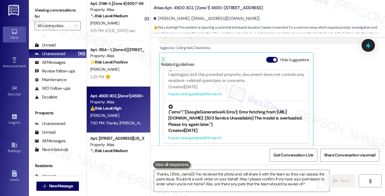
scroll to position [145, 0]
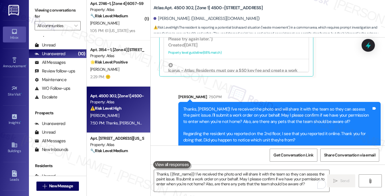
click at [235, 106] on div "Thanks, [PERSON_NAME]! I've received the photo and will share it with the team …" at bounding box center [277, 124] width 188 height 37
click at [234, 106] on div "Thanks, [PERSON_NAME]! I've received the photo and will share it with the team …" at bounding box center [277, 124] width 188 height 37
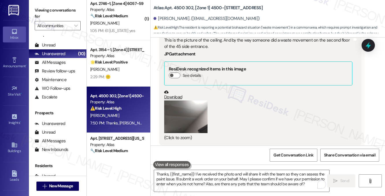
scroll to position [1057, 0]
click at [178, 91] on link "Download" at bounding box center [258, 95] width 188 height 10
click at [37, 11] on label "Viewing conversations for" at bounding box center [58, 13] width 46 height 15
drag, startPoint x: 158, startPoint y: 20, endPoint x: 185, endPoint y: 20, distance: 27.2
click at [185, 20] on div "[PERSON_NAME]. ([EMAIL_ADDRESS][DOMAIN_NAME])" at bounding box center [207, 19] width 106 height 6
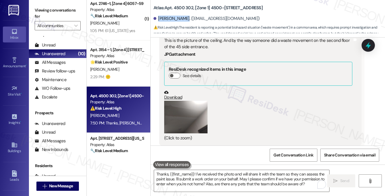
copy div "[PERSON_NAME]."
click at [47, 9] on label "Viewing conversations for" at bounding box center [58, 13] width 46 height 15
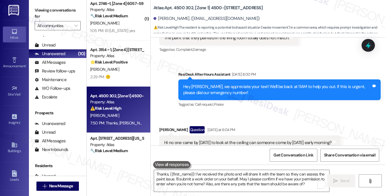
scroll to position [768, 0]
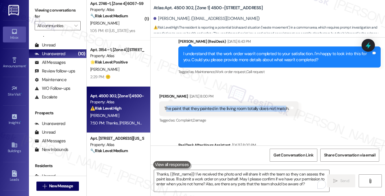
drag, startPoint x: 165, startPoint y: 108, endPoint x: 285, endPoint y: 108, distance: 119.4
click at [285, 108] on div "The paint that they painted in the living room totally does not match." at bounding box center [226, 109] width 125 height 6
click at [209, 107] on div "The paint that they painted in the living room totally does not match." at bounding box center [226, 109] width 125 height 6
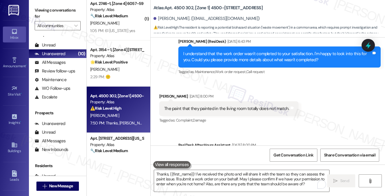
click at [49, 9] on label "Viewing conversations for" at bounding box center [58, 13] width 46 height 15
click at [71, 5] on div "Viewing conversations for All communities " at bounding box center [58, 18] width 58 height 36
drag, startPoint x: 54, startPoint y: 12, endPoint x: 73, endPoint y: 14, distance: 18.9
click at [54, 12] on label "Viewing conversations for" at bounding box center [58, 13] width 46 height 15
drag, startPoint x: 158, startPoint y: 21, endPoint x: 184, endPoint y: 19, distance: 26.4
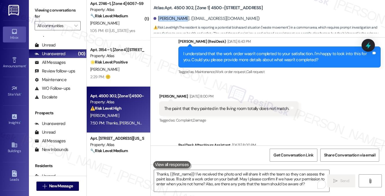
click at [184, 19] on div "[PERSON_NAME]. ([EMAIL_ADDRESS][DOMAIN_NAME])" at bounding box center [207, 19] width 106 height 6
copy div "[PERSON_NAME]"
click at [54, 9] on label "Viewing conversations for" at bounding box center [58, 13] width 46 height 15
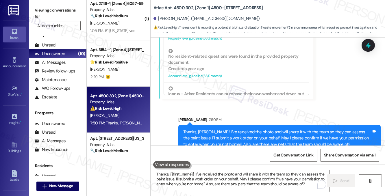
scroll to position [1230, 0]
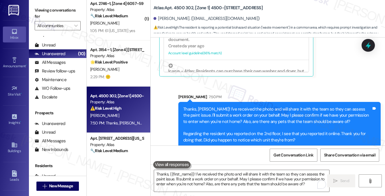
drag, startPoint x: 354, startPoint y: 129, endPoint x: 209, endPoint y: 88, distance: 150.4
click at [209, 94] on div "[PERSON_NAME] 7:50 PM" at bounding box center [279, 98] width 202 height 8
click at [58, 6] on label "Viewing conversations for" at bounding box center [58, 13] width 46 height 15
click at [219, 106] on div "Thanks, [PERSON_NAME]! I've received the photo and will share it with the team …" at bounding box center [277, 124] width 188 height 37
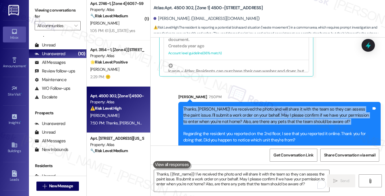
click at [219, 106] on div "Thanks, [PERSON_NAME]! I've received the photo and will share it with the team …" at bounding box center [277, 124] width 188 height 37
click at [272, 112] on div "Thanks, [PERSON_NAME]! I've received the photo and will share it with the team …" at bounding box center [277, 124] width 188 height 37
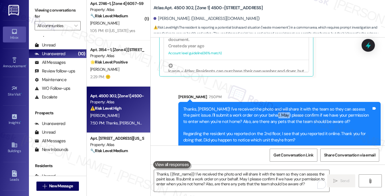
click at [272, 112] on div "Thanks, [PERSON_NAME]! I've received the photo and will share it with the team …" at bounding box center [277, 124] width 188 height 37
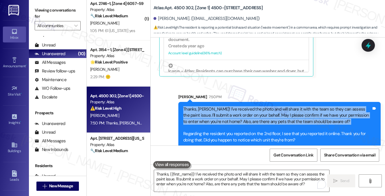
click at [272, 112] on div "Thanks, [PERSON_NAME]! I've received the photo and will share it with the team …" at bounding box center [277, 124] width 188 height 37
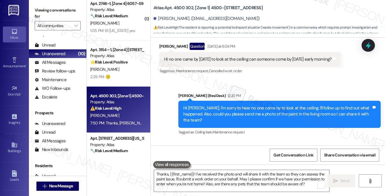
scroll to position [912, 0]
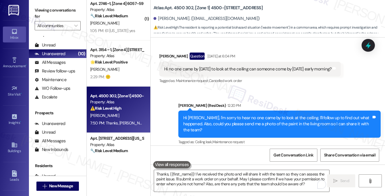
click at [71, 19] on label "Viewing conversations for" at bounding box center [58, 13] width 46 height 15
drag, startPoint x: 157, startPoint y: 19, endPoint x: 184, endPoint y: 18, distance: 27.2
click at [184, 18] on div "[PERSON_NAME]. ([EMAIL_ADDRESS][DOMAIN_NAME])" at bounding box center [207, 19] width 106 height 6
copy div "[PERSON_NAME]"
click at [60, 10] on label "Viewing conversations for" at bounding box center [58, 13] width 46 height 15
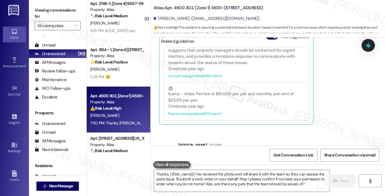
scroll to position [1230, 0]
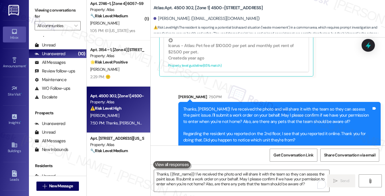
click at [56, 15] on label "Viewing conversations for" at bounding box center [58, 13] width 46 height 15
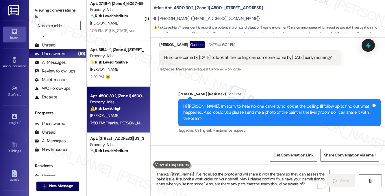
scroll to position [883, 0]
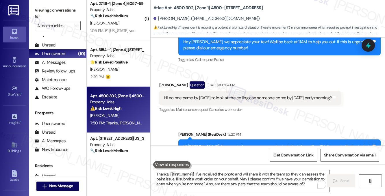
click at [66, 16] on label "Viewing conversations for" at bounding box center [58, 13] width 46 height 15
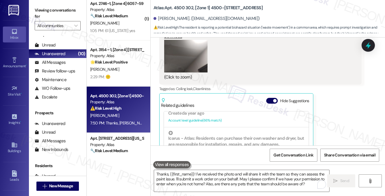
scroll to position [1230, 0]
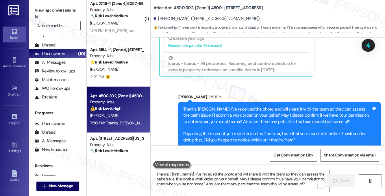
click at [66, 11] on label "Viewing conversations for" at bounding box center [58, 13] width 46 height 15
click at [255, 81] on div "Sent via SMS [PERSON_NAME] 7:50 PM Thanks, [PERSON_NAME]! I've received the pho…" at bounding box center [268, 116] width 235 height 71
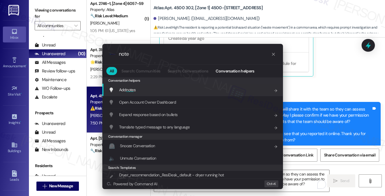
type input "note"
click at [158, 86] on div "Add note s Add shortcut" at bounding box center [192, 90] width 181 height 12
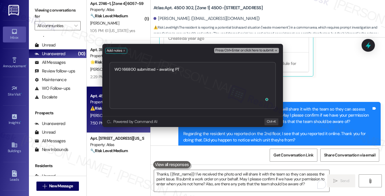
type textarea "WO 166800 submitted - awaiting PTE"
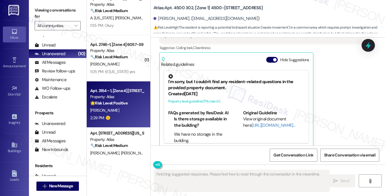
scroll to position [93, 0]
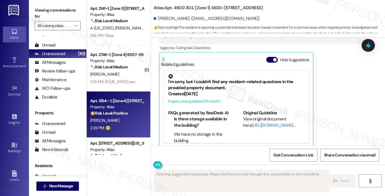
click at [111, 111] on strong "🌟 Risk Level: Positive" at bounding box center [108, 113] width 37 height 5
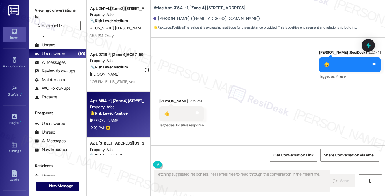
scroll to position [891, 0]
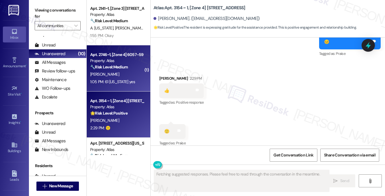
click at [116, 70] on div "Apt. 2746~1, [Zone 4] 6057-59 S. [US_STATE] Property: Atlas 🔧 Risk Level: Mediu…" at bounding box center [117, 61] width 55 height 20
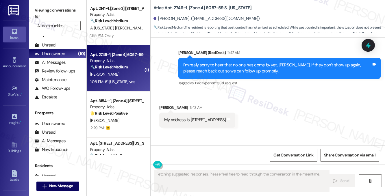
scroll to position [2879, 0]
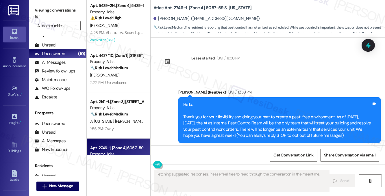
scroll to position [2879, 0]
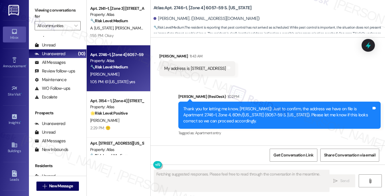
click at [226, 106] on div "Thank you for letting me know, [PERSON_NAME]! Just to confirm, the address we h…" at bounding box center [277, 115] width 188 height 19
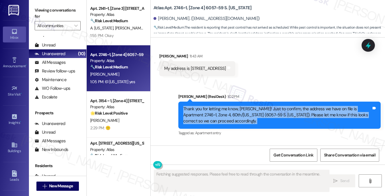
click at [226, 106] on div "Thank you for letting me know, [PERSON_NAME]! Just to confirm, the address we h…" at bounding box center [277, 115] width 188 height 19
click at [289, 106] on div "Thank you for letting me know, [PERSON_NAME]! Just to confirm, the address we h…" at bounding box center [277, 115] width 188 height 19
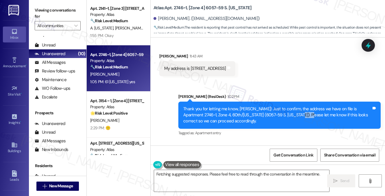
click at [289, 106] on div "Thank you for letting me know, [PERSON_NAME]! Just to confirm, the address we h…" at bounding box center [277, 115] width 188 height 19
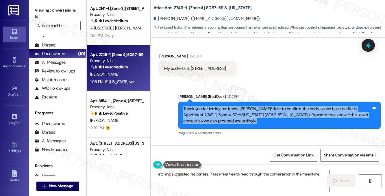
click at [289, 106] on div "Thank you for letting me know, [PERSON_NAME]! Just to confirm, the address we h…" at bounding box center [277, 115] width 188 height 19
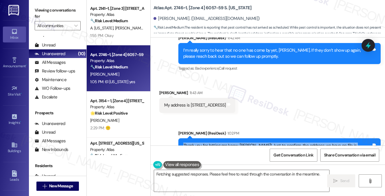
scroll to position [2793, 0]
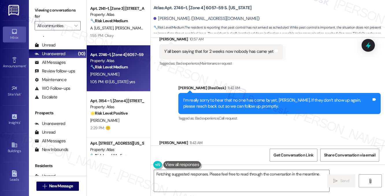
click at [217, 97] on div "I’m really sorry to hear that no one has come by yet, [PERSON_NAME]. If they do…" at bounding box center [277, 103] width 188 height 12
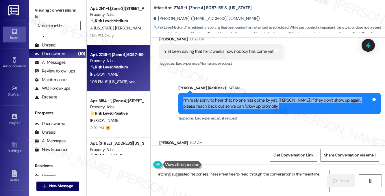
click at [217, 97] on div "I’m really sorry to hear that no one has come by yet, [PERSON_NAME]. If they do…" at bounding box center [277, 103] width 188 height 12
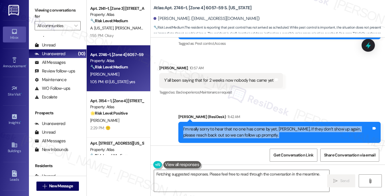
click at [296, 126] on div "I’m really sorry to hear that no one has come by yet, [PERSON_NAME]. If they do…" at bounding box center [277, 132] width 188 height 12
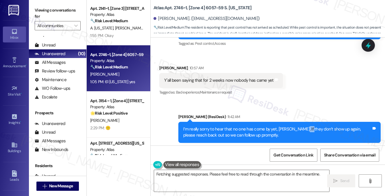
click at [296, 126] on div "I’m really sorry to hear that no one has come by yet, [PERSON_NAME]. If they do…" at bounding box center [277, 132] width 188 height 12
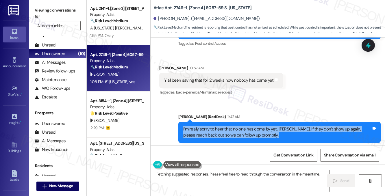
click at [296, 126] on div "I’m really sorry to hear that no one has come by yet, [PERSON_NAME]. If they do…" at bounding box center [277, 132] width 188 height 12
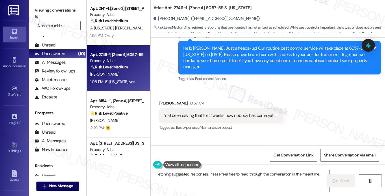
scroll to position [2706, 0]
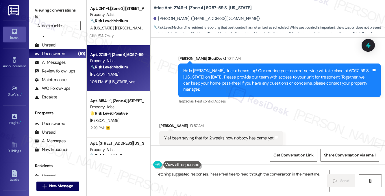
click at [219, 135] on div "Y'all been saying that for 2 weeks now nobody has came yet" at bounding box center [219, 138] width 110 height 6
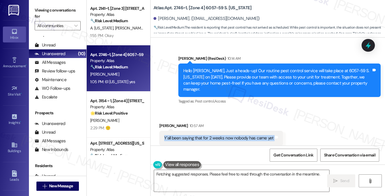
click at [219, 135] on div "Y'all been saying that for 2 weeks now nobody has came yet" at bounding box center [219, 138] width 110 height 6
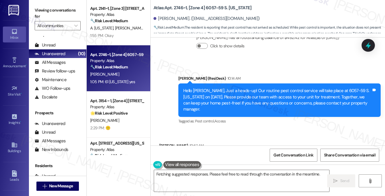
scroll to position [2677, 0]
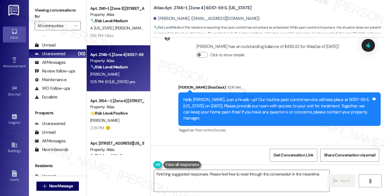
click at [260, 97] on div "Hello [PERSON_NAME], Just a heads-up! Our routine pest control service will tak…" at bounding box center [277, 109] width 188 height 25
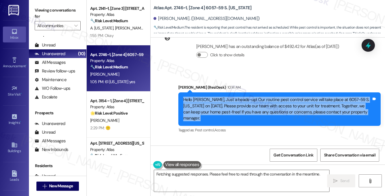
click at [260, 97] on div "Hello [PERSON_NAME], Just a heads-up! Our routine pest control service will tak…" at bounding box center [277, 109] width 188 height 25
click at [275, 97] on div "Hello [PERSON_NAME], Just a heads-up! Our routine pest control service will tak…" at bounding box center [277, 109] width 188 height 25
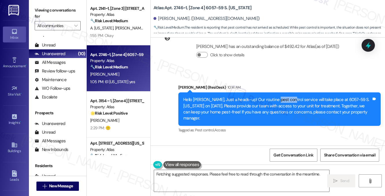
click at [275, 97] on div "Hello [PERSON_NAME], Just a heads-up! Our routine pest control service will tak…" at bounding box center [277, 109] width 188 height 25
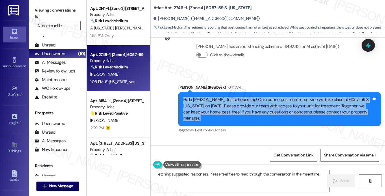
click at [275, 97] on div "Hello [PERSON_NAME], Just a heads-up! Our routine pest control service will tak…" at bounding box center [277, 109] width 188 height 25
click at [283, 97] on div "Hello [PERSON_NAME], Just a heads-up! Our routine pest control service will tak…" at bounding box center [277, 109] width 188 height 25
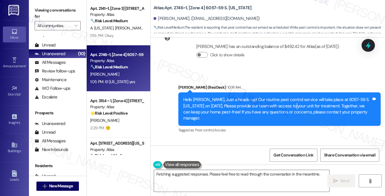
click at [283, 97] on div "Hello [PERSON_NAME], Just a heads-up! Our routine pest control service will tak…" at bounding box center [277, 109] width 188 height 25
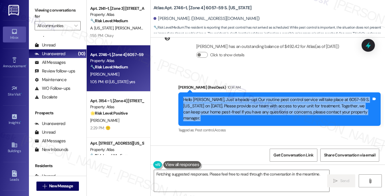
click at [283, 97] on div "Hello [PERSON_NAME], Just a heads-up! Our routine pest control service will tak…" at bounding box center [277, 109] width 188 height 25
click at [294, 97] on div "Hello [PERSON_NAME], Just a heads-up! Our routine pest control service will tak…" at bounding box center [277, 109] width 188 height 25
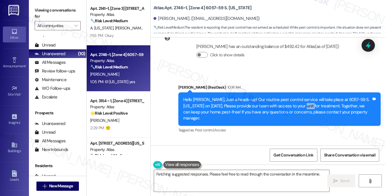
click at [294, 97] on div "Hello [PERSON_NAME], Just a heads-up! Our routine pest control service will tak…" at bounding box center [277, 109] width 188 height 25
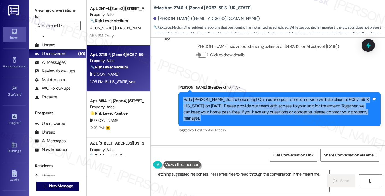
click at [294, 97] on div "Hello [PERSON_NAME], Just a heads-up! Our routine pest control service will tak…" at bounding box center [277, 109] width 188 height 25
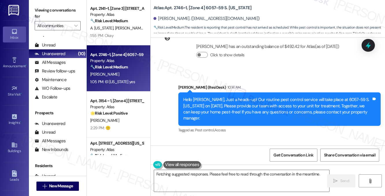
click at [226, 160] on div "Y'all been saying that for 2 weeks now nobody has came yet Tags and notes" at bounding box center [221, 167] width 124 height 15
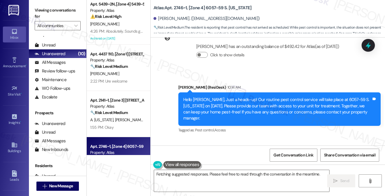
scroll to position [0, 0]
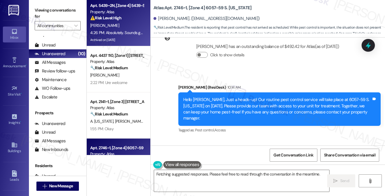
click at [119, 29] on div "4:26 PM: Absolutely. Sounds good 4:26 PM: Absolutely. Sounds good" at bounding box center [117, 32] width 55 height 7
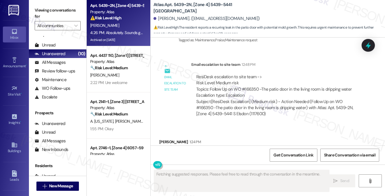
scroll to position [1880, 0]
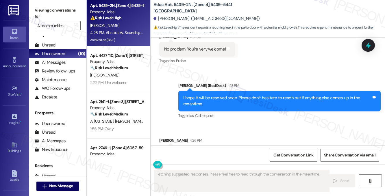
click at [228, 95] on div "I hope it will be resolved soon. Please don’t hesitate to reach out if anything…" at bounding box center [277, 101] width 188 height 12
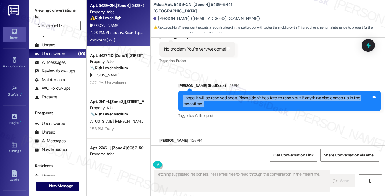
click at [228, 95] on div "I hope it will be resolved soon. Please don’t hesitate to reach out if anything…" at bounding box center [277, 101] width 188 height 12
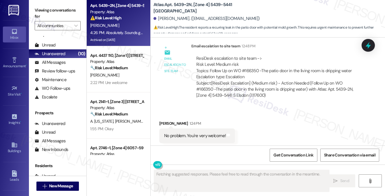
scroll to position [1706, 0]
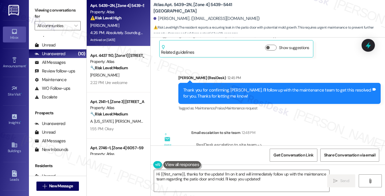
drag, startPoint x: 208, startPoint y: 139, endPoint x: 261, endPoint y: 139, distance: 52.6
click at [261, 142] on div "ResiDesk escalation to site team -> Risk Level: Medium risk Topics: Follow Up o…" at bounding box center [276, 154] width 160 height 25
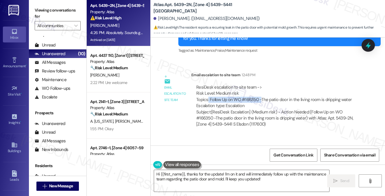
scroll to position [1880, 0]
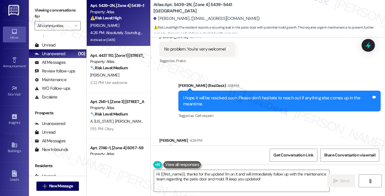
click at [212, 95] on div "I hope it will be resolved soon. Please don’t hesitate to reach out if anything…" at bounding box center [277, 101] width 188 height 12
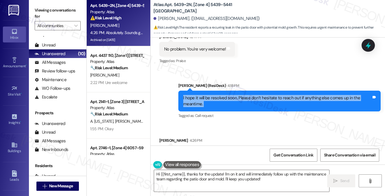
click at [212, 95] on div "I hope it will be resolved soon. Please don’t hesitate to reach out if anything…" at bounding box center [277, 101] width 188 height 12
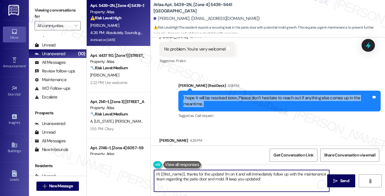
click at [210, 175] on textarea "Hi {{first_name}}, thanks for the update! I'm on it and will immediately follow…" at bounding box center [241, 181] width 175 height 22
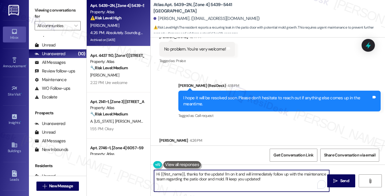
click at [210, 175] on textarea "Hi {{first_name}}, thanks for the update! I'm on it and will immediately follow…" at bounding box center [241, 181] width 175 height 22
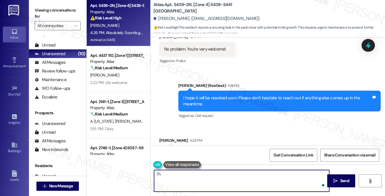
type textarea "T"
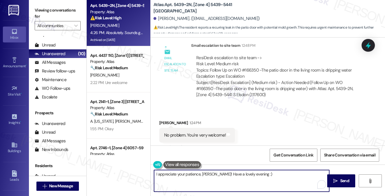
scroll to position [1793, 0]
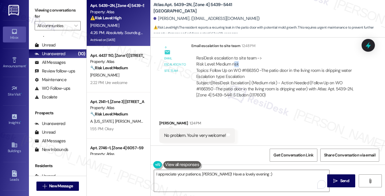
drag, startPoint x: 240, startPoint y: 47, endPoint x: 275, endPoint y: 47, distance: 34.7
click at [274, 55] on div "ResiDesk escalation to site team -> Risk Level: Medium risk Topics: Follow Up o…" at bounding box center [276, 67] width 160 height 25
click at [275, 55] on div "ResiDesk escalation to site team -> Risk Level: Medium risk Topics: Follow Up o…" at bounding box center [276, 67] width 160 height 25
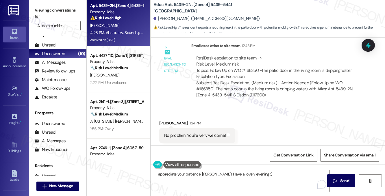
click at [262, 55] on div "ResiDesk escalation to site team -> Risk Level: Medium risk Topics: Follow Up o…" at bounding box center [276, 67] width 160 height 25
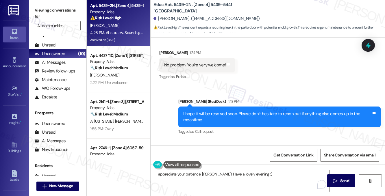
scroll to position [1880, 0]
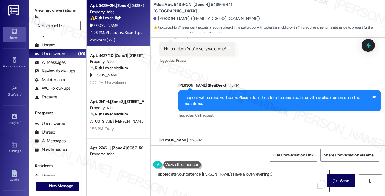
click at [251, 174] on textarea "I appreciate your patience, Aida! Have a lovely evening :)" at bounding box center [241, 181] width 175 height 22
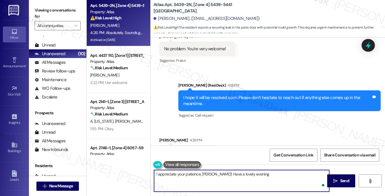
type textarea "I appreciate your patience, Aida! Have a lovely evening."
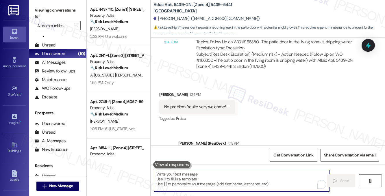
scroll to position [1764, 0]
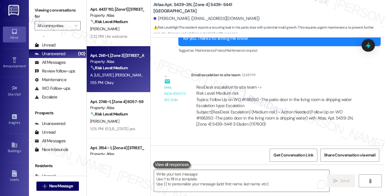
click at [115, 70] on strong "🔧 Risk Level: Medium" at bounding box center [109, 67] width 38 height 5
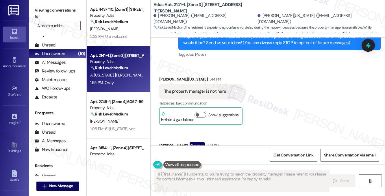
scroll to position [50, 0]
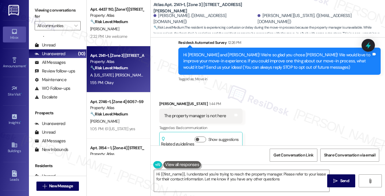
type textarea "Hi {{first_name}}, I understand you're trying to reach the property manager. Pl…"
drag, startPoint x: 186, startPoint y: 113, endPoint x: 208, endPoint y: 114, distance: 22.3
click at [208, 114] on div "The property manager is not here" at bounding box center [195, 116] width 62 height 6
click at [219, 63] on div "Hi Bobbie and Alanda! We're so glad you chose Atlas! We would love to improve y…" at bounding box center [277, 61] width 188 height 19
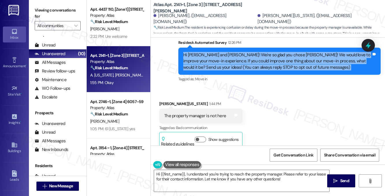
click at [219, 63] on div "Hi Bobbie and Alanda! We're so glad you chose Atlas! We would love to improve y…" at bounding box center [277, 61] width 188 height 19
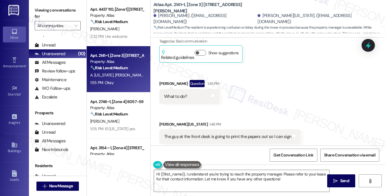
scroll to position [165, 0]
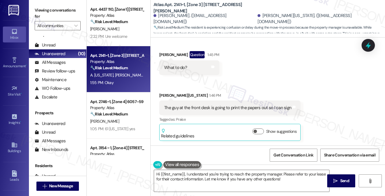
click at [200, 110] on div "The guy at the front desk is going to print the papers out so I can sign" at bounding box center [227, 108] width 127 height 6
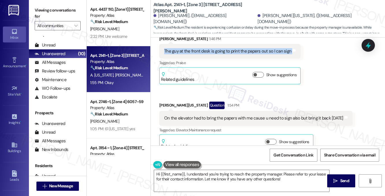
scroll to position [281, 0]
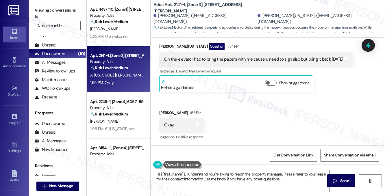
click at [197, 59] on div "On the elevator had to bring the papers with me cause u need to sign also but b…" at bounding box center [253, 59] width 179 height 6
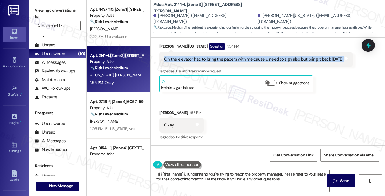
click at [197, 59] on div "On the elevator had to bring the papers with me cause u need to sign also but b…" at bounding box center [253, 59] width 179 height 6
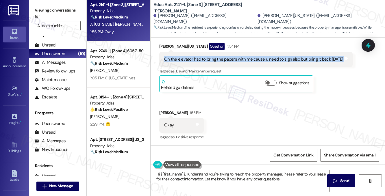
scroll to position [87, 0]
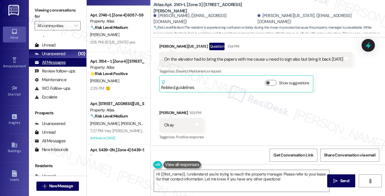
click at [60, 61] on div "All Messages" at bounding box center [50, 63] width 31 height 6
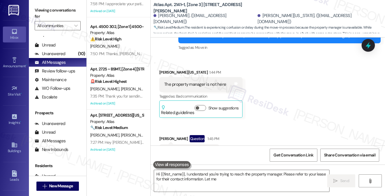
scroll to position [116, 0]
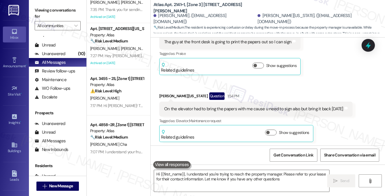
type textarea "Hi {{first_name}}, I understand you're trying to reach the property manager. Pl…"
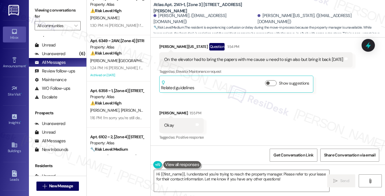
scroll to position [752, 0]
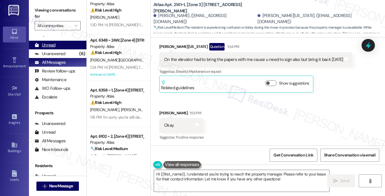
click at [58, 46] on div "Unread (0)" at bounding box center [58, 45] width 58 height 9
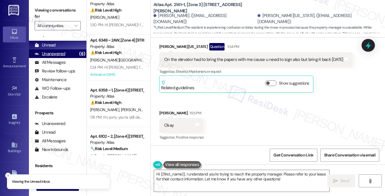
click at [55, 53] on div "Unanswered" at bounding box center [50, 54] width 31 height 6
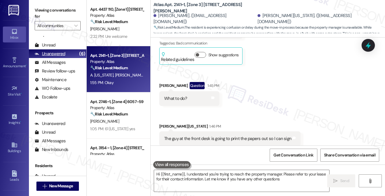
type textarea "Hi {{first_name}}, I understand you're trying to reach the property manager. Pl…"
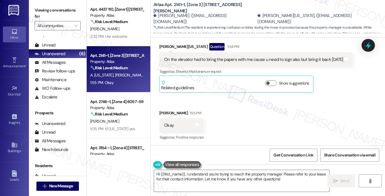
scroll to position [281, 0]
